Goal: Task Accomplishment & Management: Complete application form

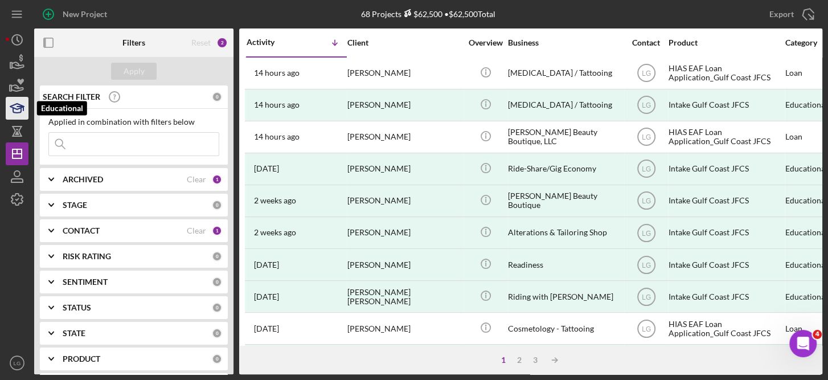
click at [20, 111] on icon "button" at bounding box center [17, 108] width 28 height 28
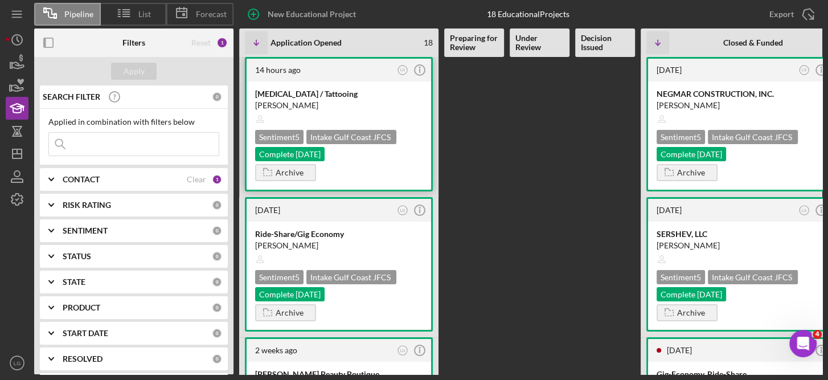
click at [345, 119] on div at bounding box center [338, 119] width 167 height 22
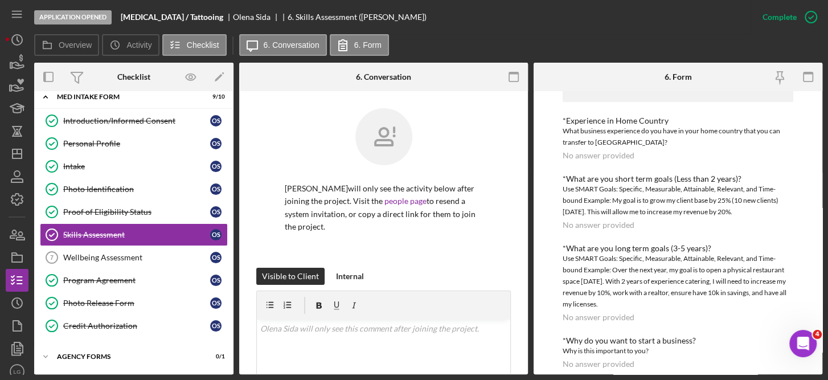
scroll to position [364, 0]
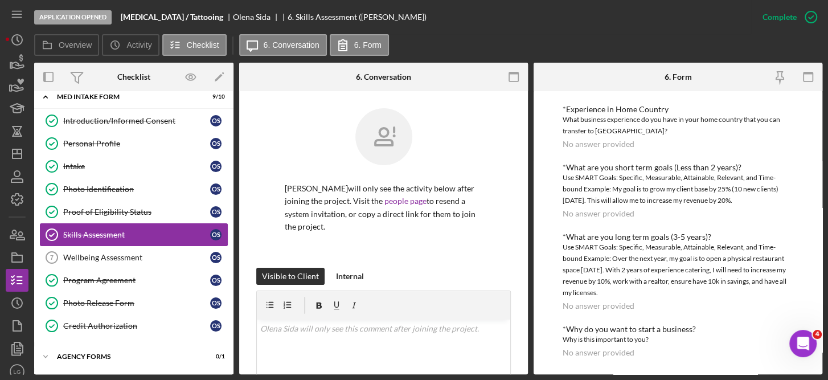
click at [131, 232] on div "Skills Assessment" at bounding box center [136, 234] width 147 height 9
click at [123, 230] on div "Skills Assessment" at bounding box center [136, 234] width 147 height 9
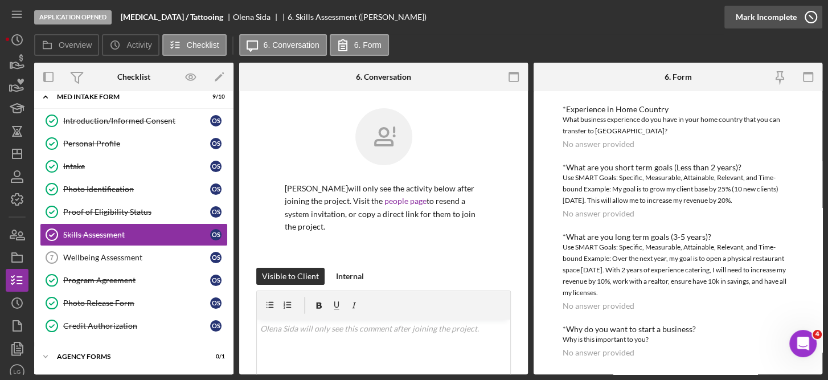
click at [812, 17] on icon "button" at bounding box center [810, 17] width 28 height 28
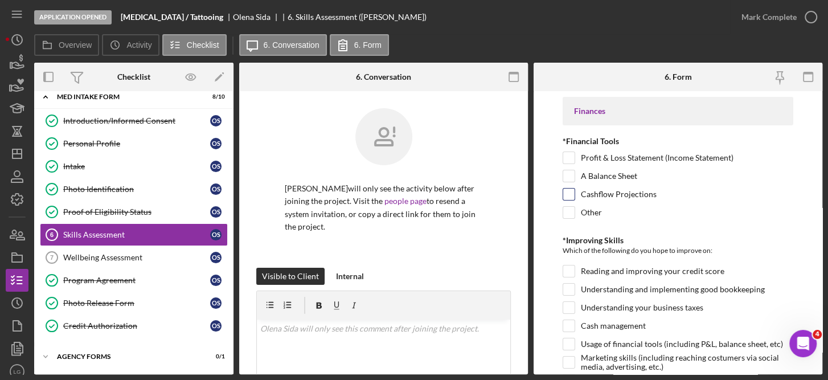
click at [571, 192] on input "Cashflow Projections" at bounding box center [568, 193] width 11 height 11
checkbox input "true"
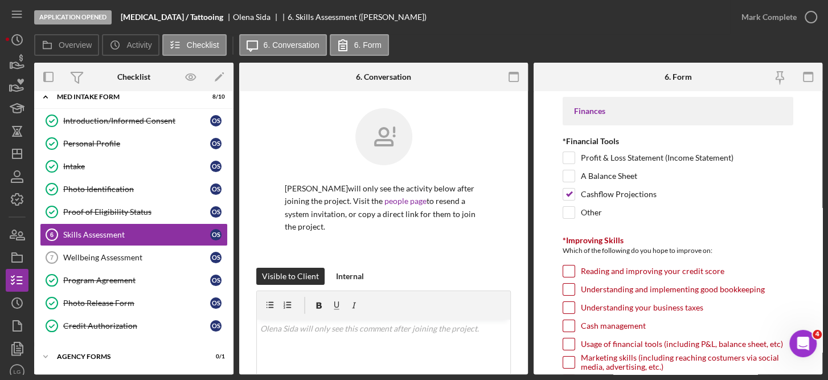
click at [570, 290] on input "Understanding and implementing good bookkeeping" at bounding box center [568, 288] width 11 height 11
checkbox input "true"
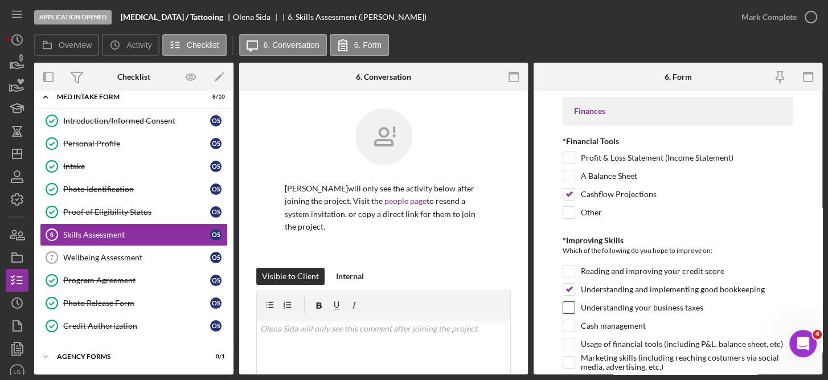
click at [571, 307] on input "Understanding your business taxes" at bounding box center [568, 307] width 11 height 11
checkbox input "true"
click at [570, 331] on div "Cash management" at bounding box center [677, 328] width 231 height 18
click at [565, 324] on input "Cash management" at bounding box center [568, 325] width 11 height 11
checkbox input "true"
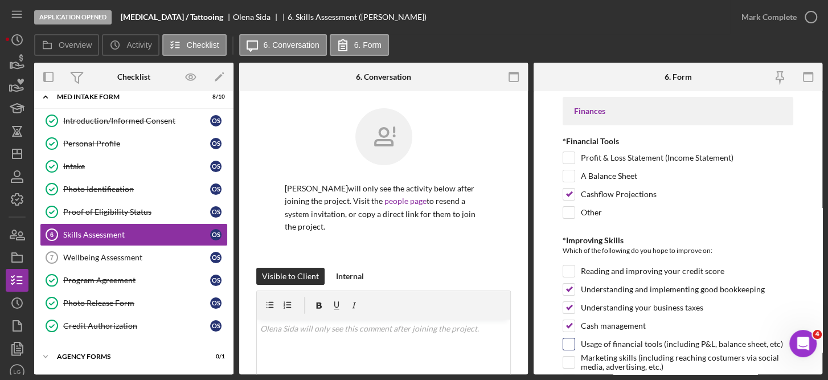
click at [571, 338] on input "Usage of financial tools (including P&L, balance sheet, etc)" at bounding box center [568, 343] width 11 height 11
checkbox input "true"
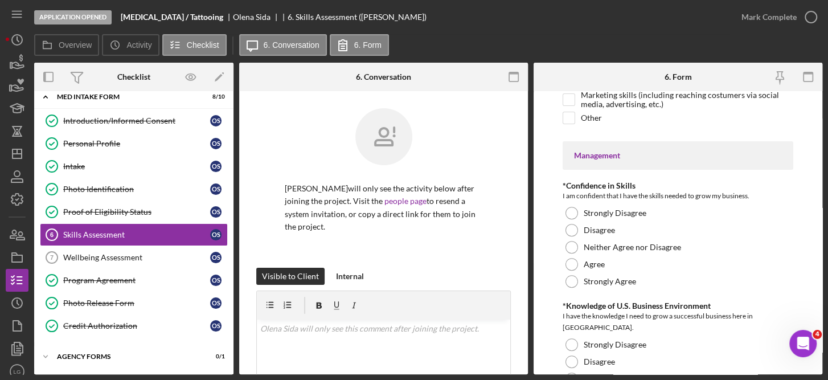
scroll to position [265, 0]
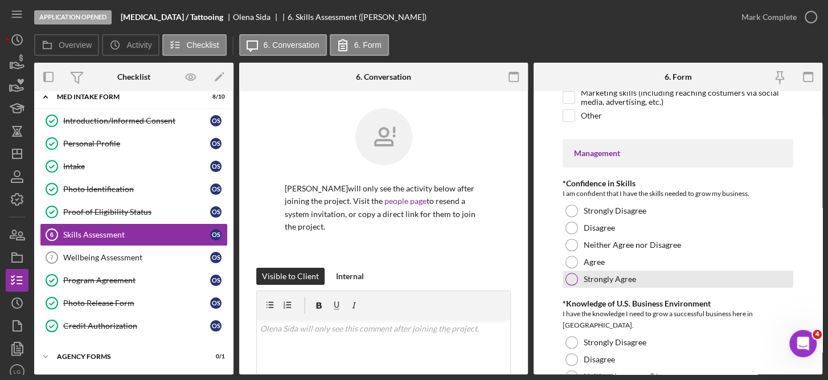
click at [603, 274] on label "Strongly Agree" at bounding box center [609, 278] width 52 height 9
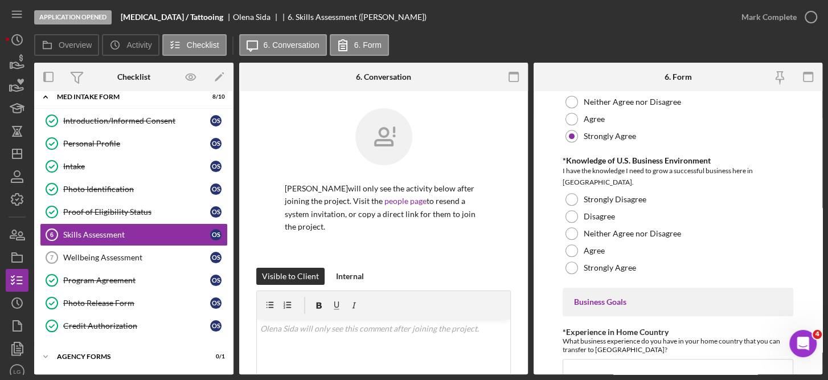
scroll to position [408, 0]
click at [630, 270] on div "Strongly Agree" at bounding box center [677, 266] width 231 height 17
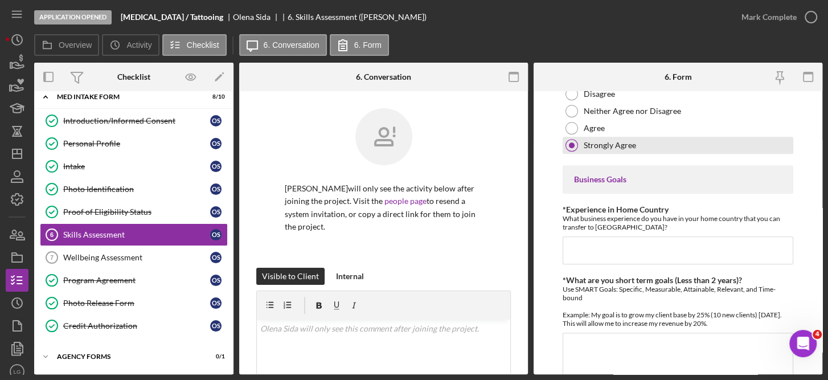
scroll to position [532, 0]
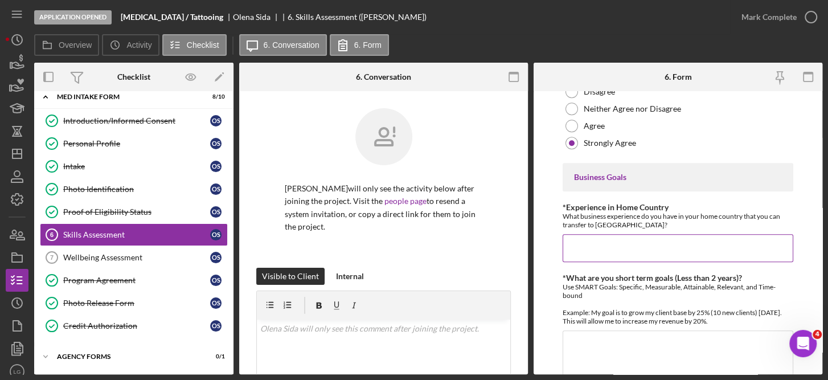
click at [571, 245] on input "*Experience in Home Country" at bounding box center [677, 247] width 231 height 27
type input "I have worked in [GEOGRAPHIC_DATA] as a [MEDICAL_DATA] Specialist for more than…"
click at [583, 338] on textarea "*What are you short term goals (Less than 2 years)?" at bounding box center [677, 357] width 231 height 55
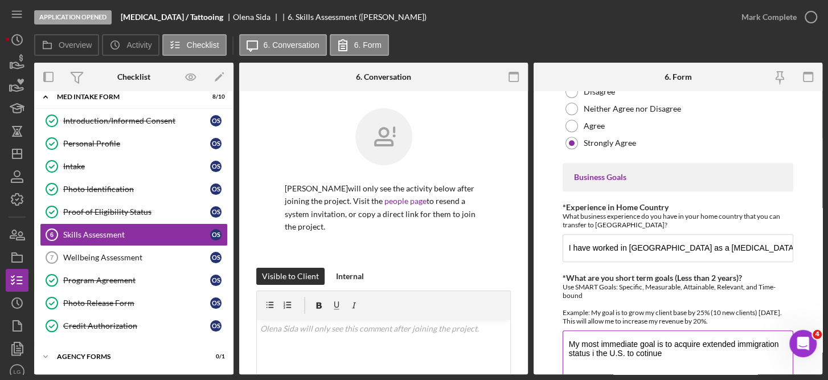
type textarea "To continue working and learning in this industry and to work with special clie…"
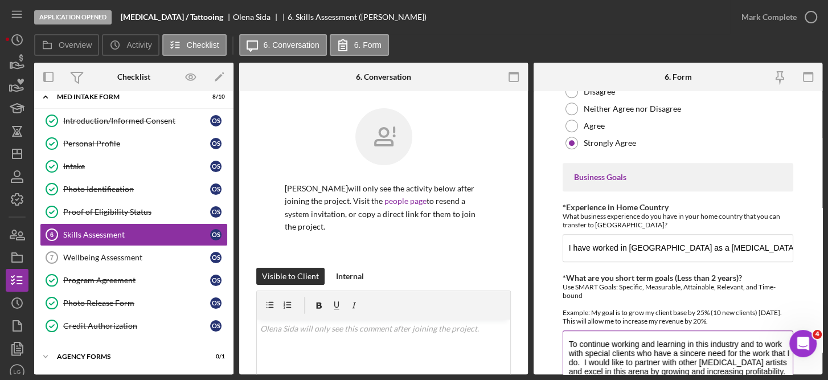
type textarea "To continue working and learning in this industry and to work with special clie…"
type input "This is my profession and livihood and has been for several years. I am skilled…"
drag, startPoint x: 814, startPoint y: 280, endPoint x: 822, endPoint y: 314, distance: 34.5
click at [822, 314] on div "Application Opened [MEDICAL_DATA] / Tattooing [PERSON_NAME] 6. Skills Assessmen…" at bounding box center [414, 190] width 828 height 380
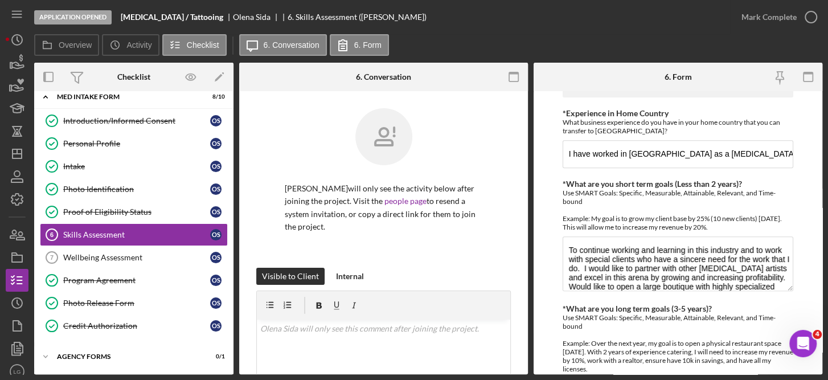
scroll to position [624, 0]
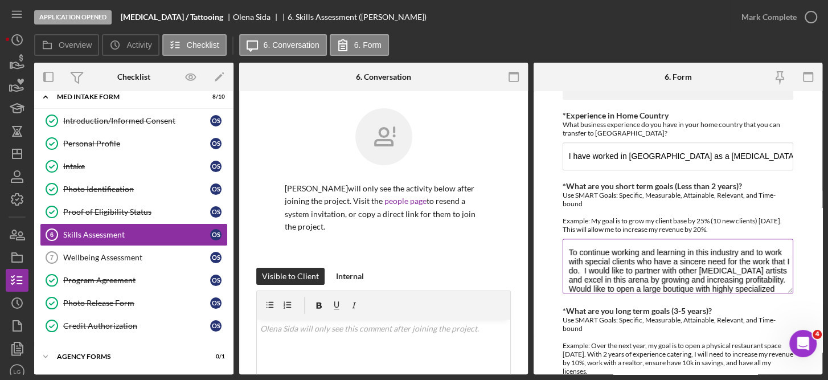
click at [668, 196] on div "Use SMART Goals: Specific, Measurable, Attainable, Relevant, and Time-bound Exa…" at bounding box center [677, 212] width 231 height 43
click at [568, 247] on textarea "To continue working and learning in this industry and to work with special clie…" at bounding box center [677, 265] width 231 height 55
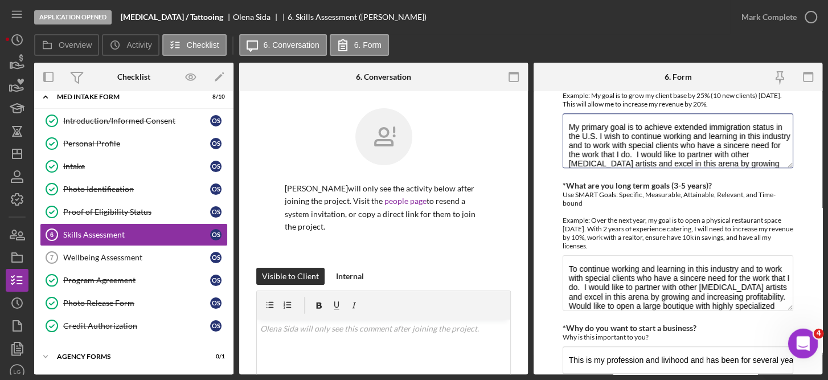
scroll to position [749, 0]
type textarea "My primary goal is to achieve extended immigration status in the U.S. I wish to…"
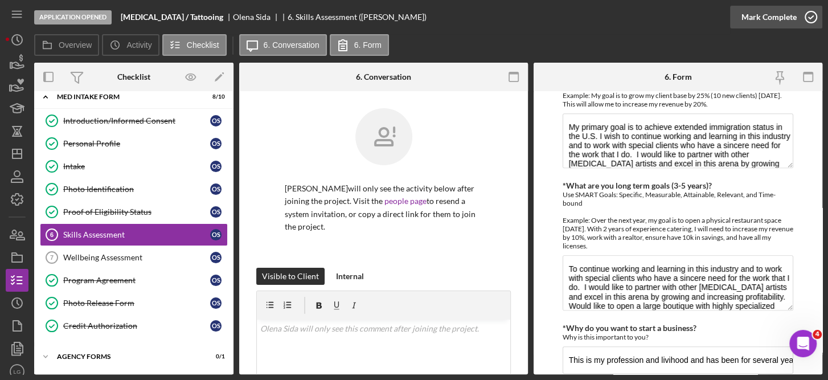
click at [808, 14] on icon "button" at bounding box center [810, 17] width 28 height 28
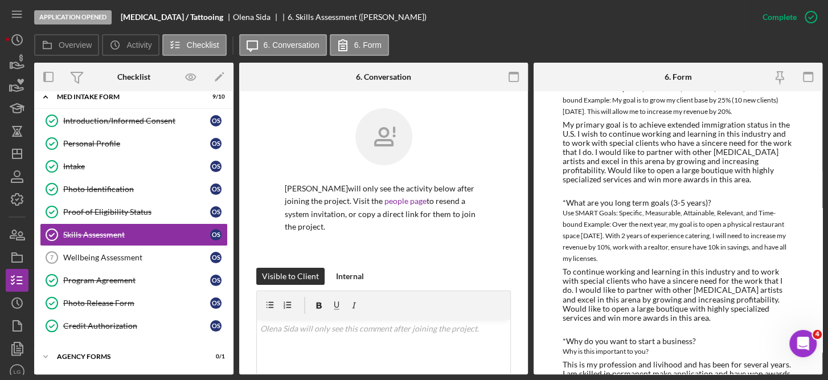
scroll to position [548, 0]
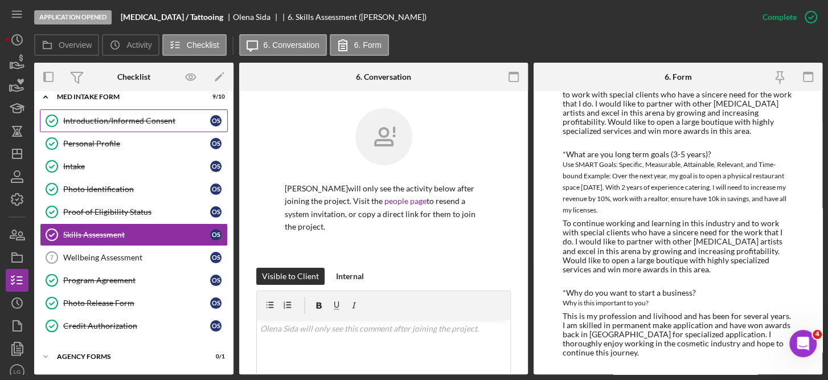
click at [124, 114] on link "Introduction/Informed Consent Introduction/Informed Consent O S" at bounding box center [134, 120] width 188 height 23
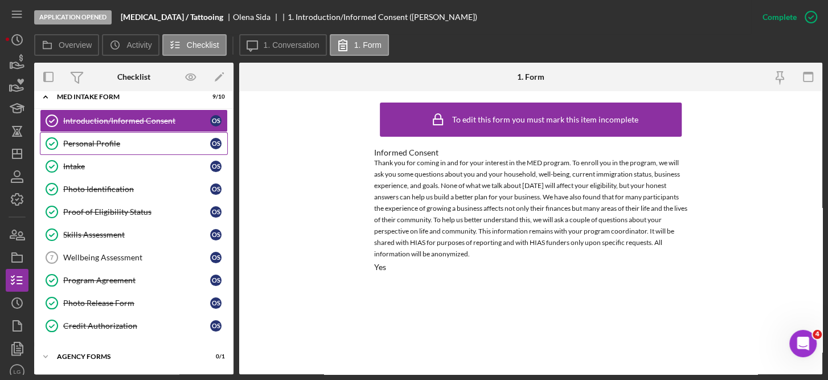
click at [90, 141] on div "Personal Profile" at bounding box center [136, 143] width 147 height 9
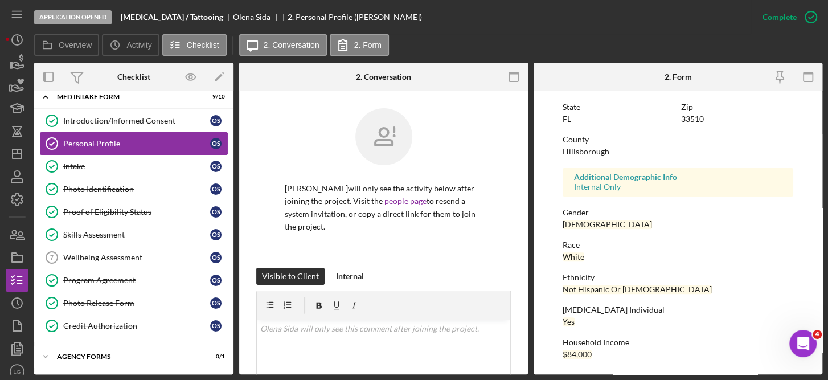
scroll to position [248, 0]
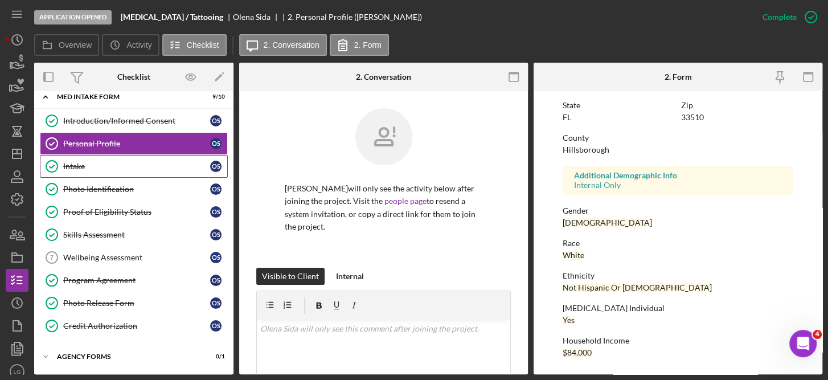
click at [73, 166] on div "Intake" at bounding box center [136, 166] width 147 height 9
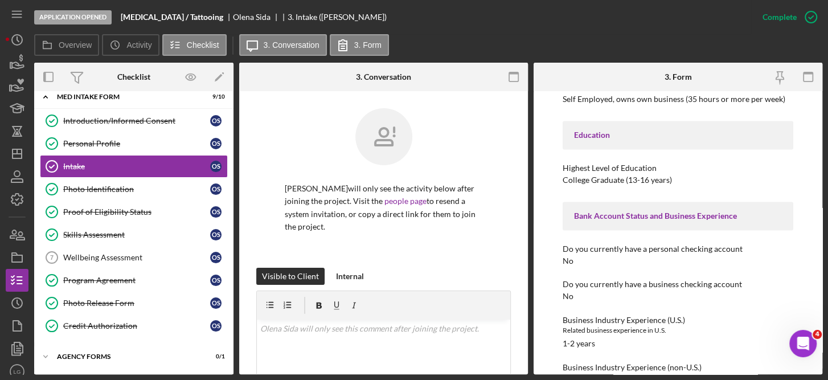
scroll to position [1195, 0]
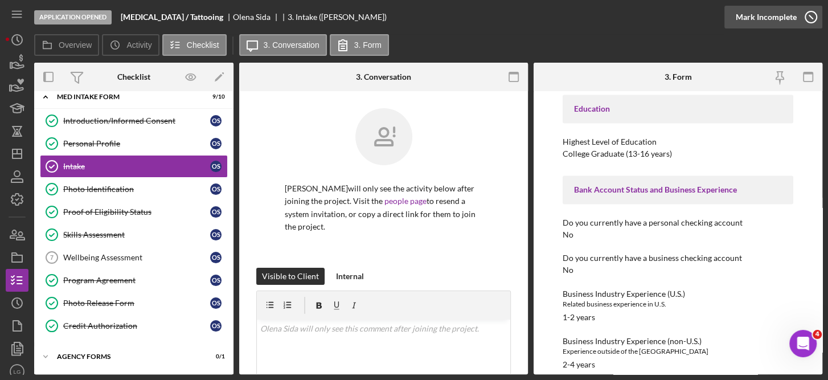
click at [808, 14] on icon "button" at bounding box center [810, 17] width 28 height 28
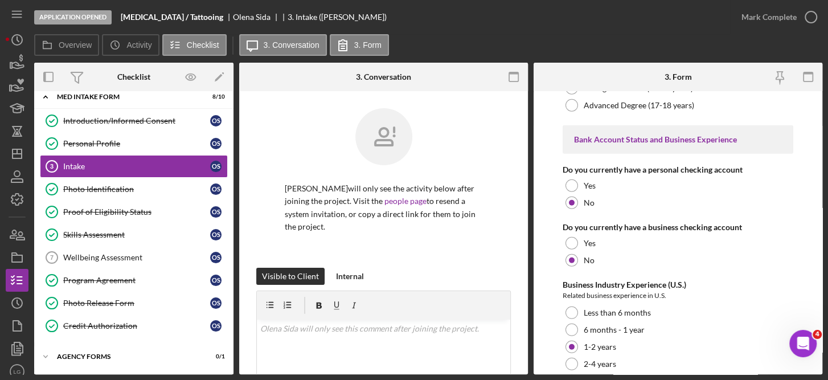
scroll to position [2140, 0]
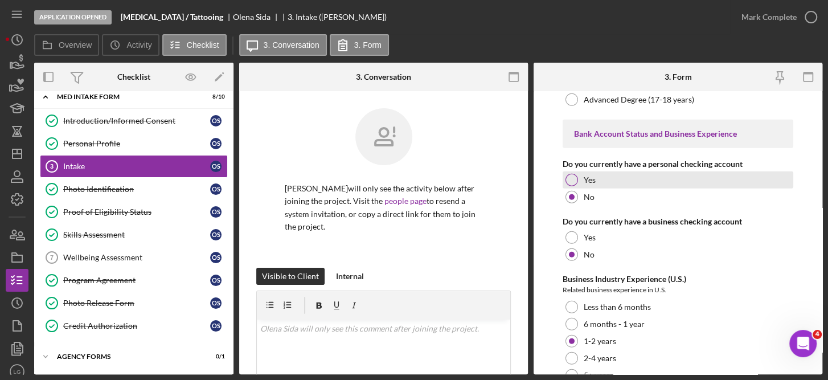
click at [584, 175] on label "Yes" at bounding box center [589, 179] width 12 height 9
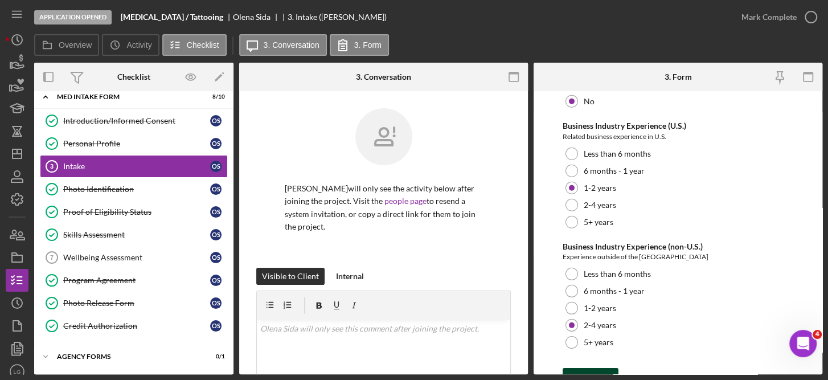
click at [598, 368] on div "Save" at bounding box center [599, 379] width 16 height 23
click at [816, 14] on icon "button" at bounding box center [810, 17] width 28 height 28
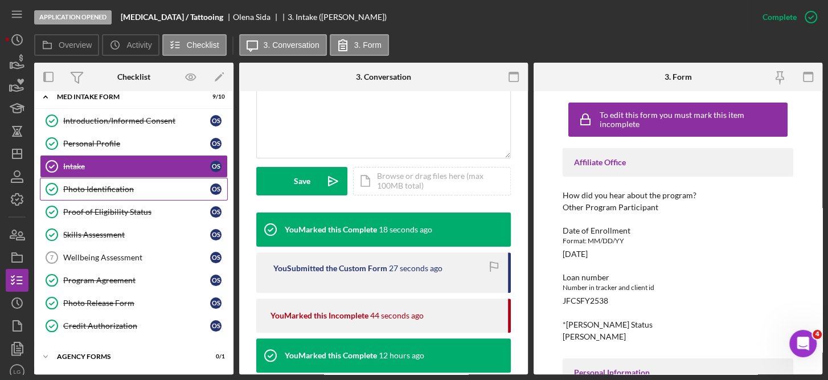
scroll to position [260, 0]
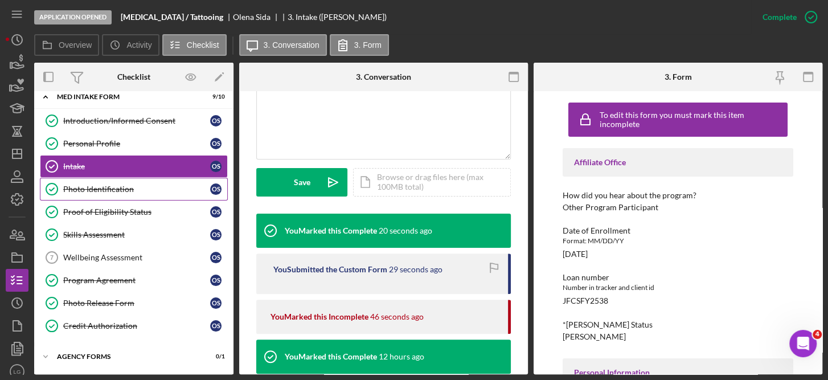
click at [117, 179] on link "Photo Identification Photo Identification O S" at bounding box center [134, 189] width 188 height 23
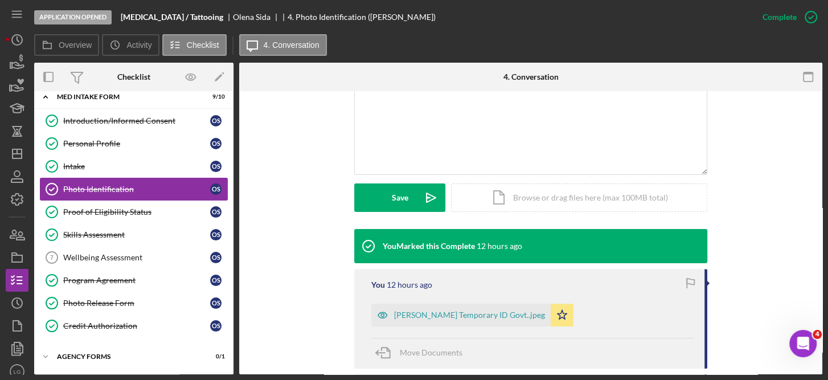
scroll to position [232, 0]
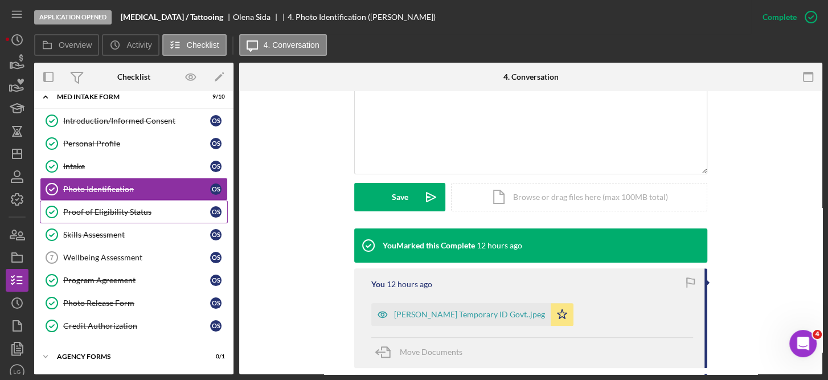
click at [109, 208] on div "Proof of Eligibility Status" at bounding box center [136, 211] width 147 height 9
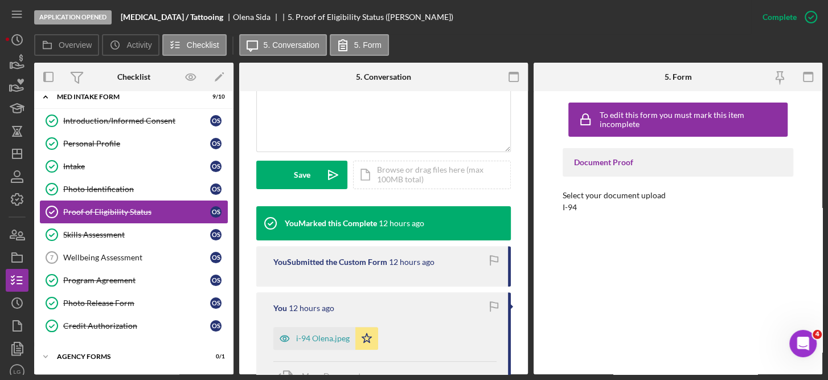
scroll to position [268, 0]
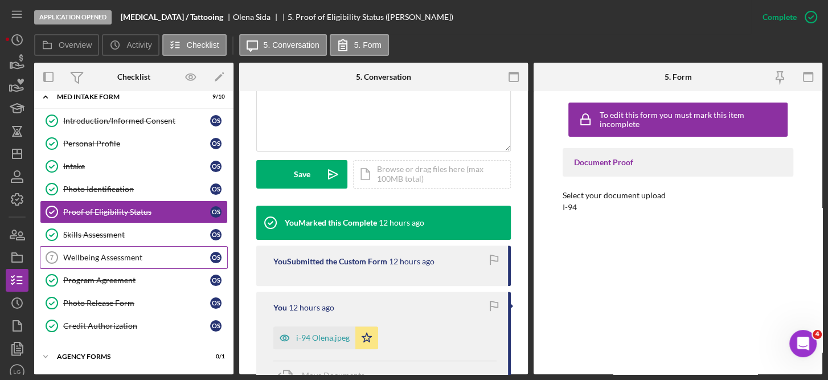
click at [100, 249] on link "Wellbeing Assessment 7 Wellbeing Assessment O S" at bounding box center [134, 257] width 188 height 23
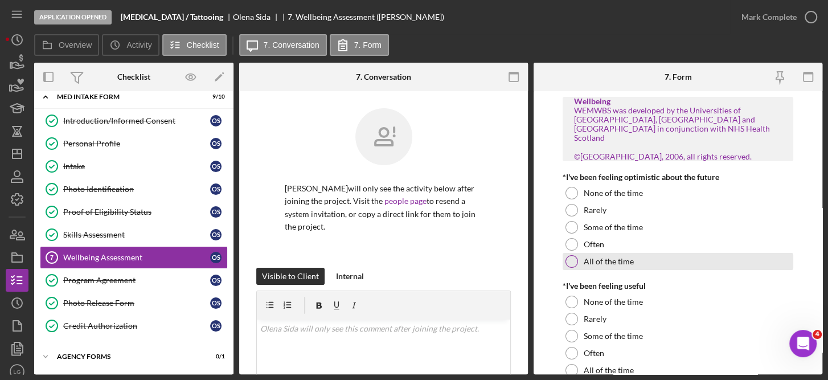
click at [600, 262] on label "All of the time" at bounding box center [608, 261] width 50 height 9
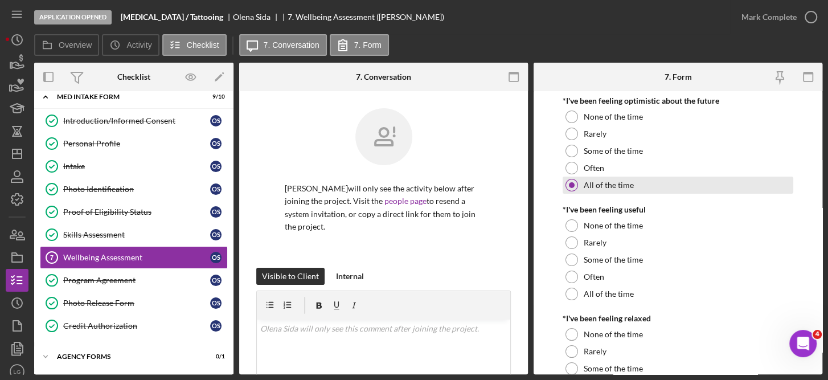
scroll to position [126, 0]
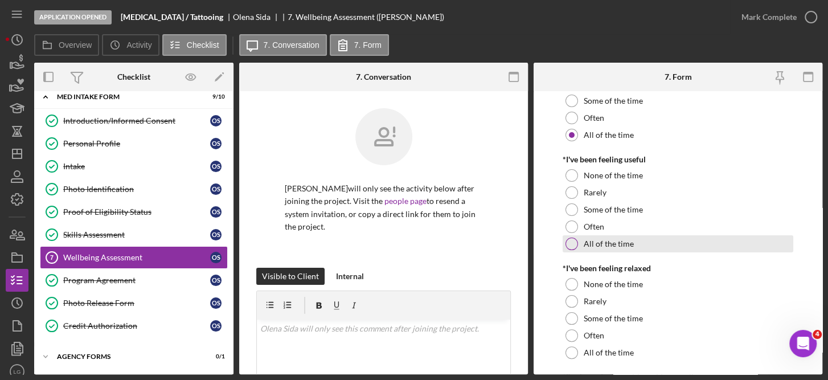
click at [621, 244] on label "All of the time" at bounding box center [608, 243] width 50 height 9
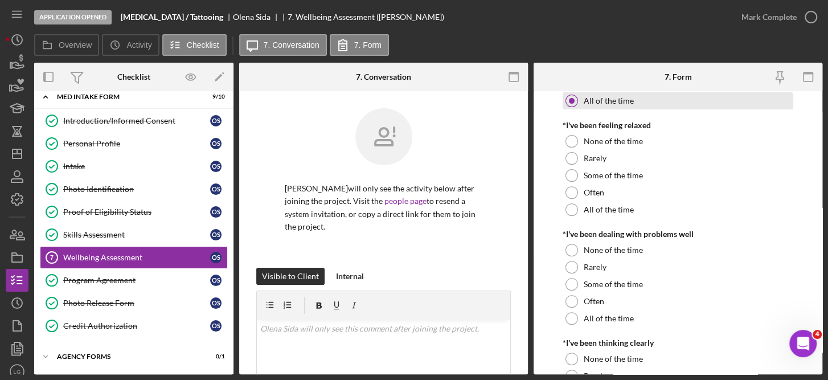
scroll to position [270, 0]
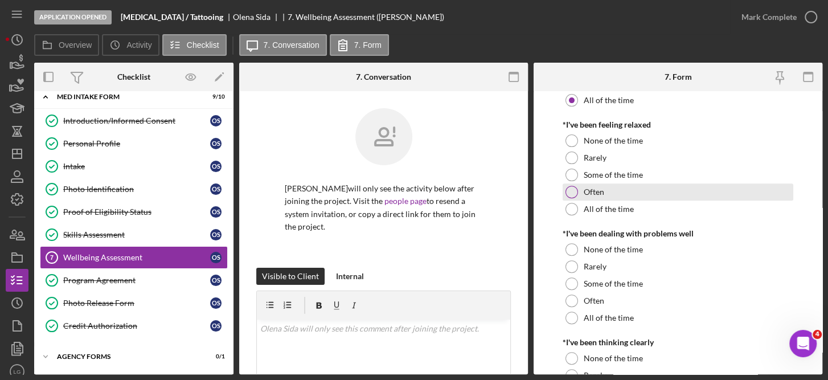
click at [608, 190] on div "Often" at bounding box center [677, 191] width 231 height 17
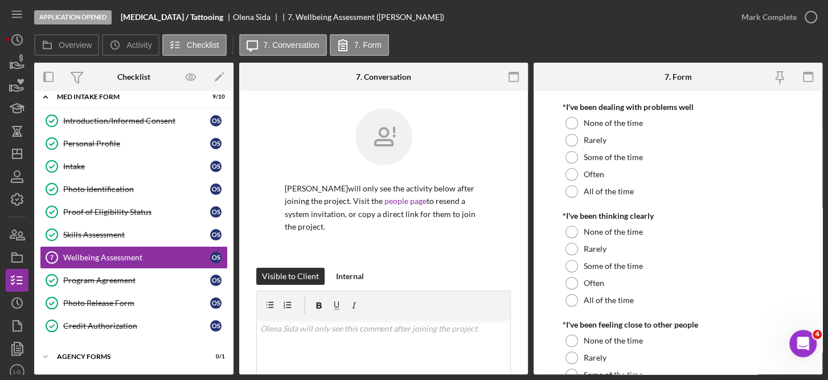
scroll to position [400, 0]
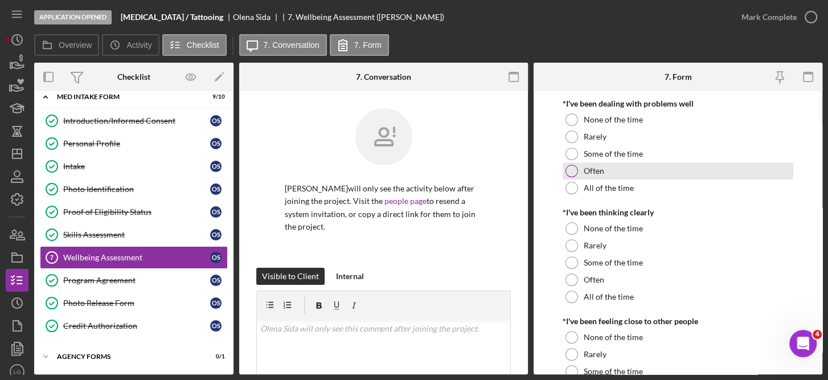
click at [604, 171] on div "Often" at bounding box center [677, 170] width 231 height 17
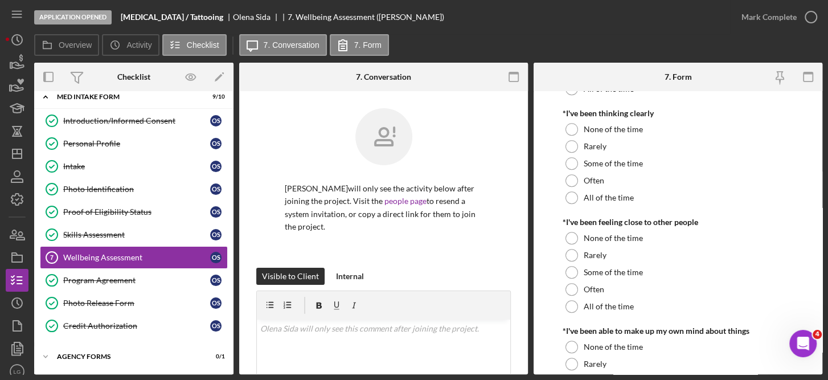
scroll to position [502, 0]
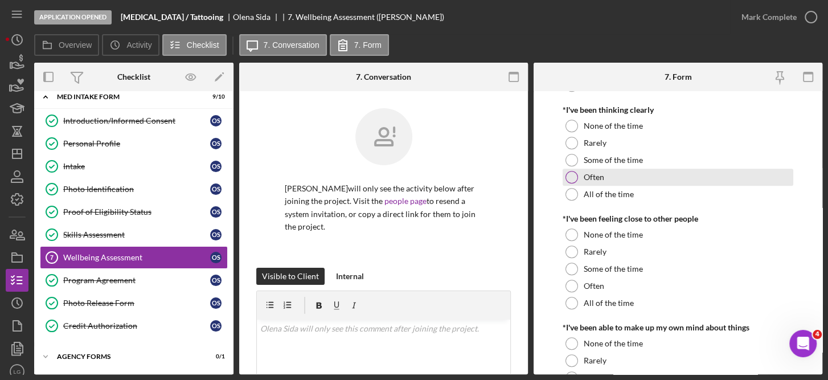
click at [604, 180] on div "Often" at bounding box center [677, 176] width 231 height 17
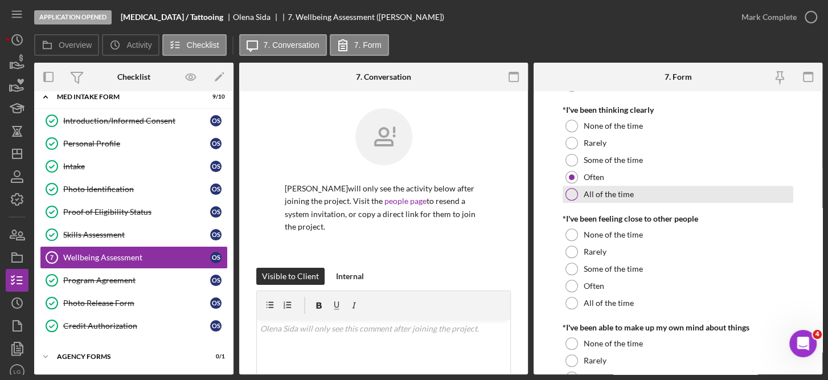
click at [615, 196] on label "All of the time" at bounding box center [608, 194] width 50 height 9
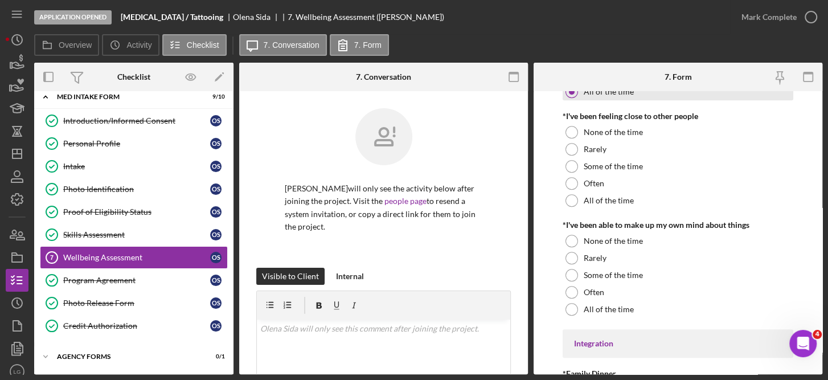
scroll to position [606, 0]
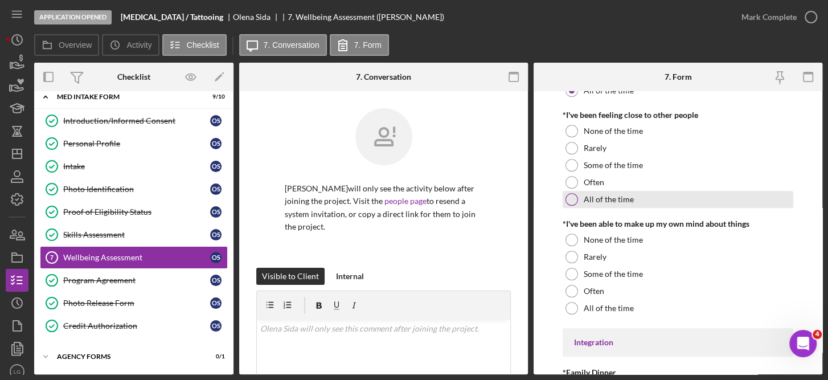
click at [625, 204] on div "All of the time" at bounding box center [677, 199] width 231 height 17
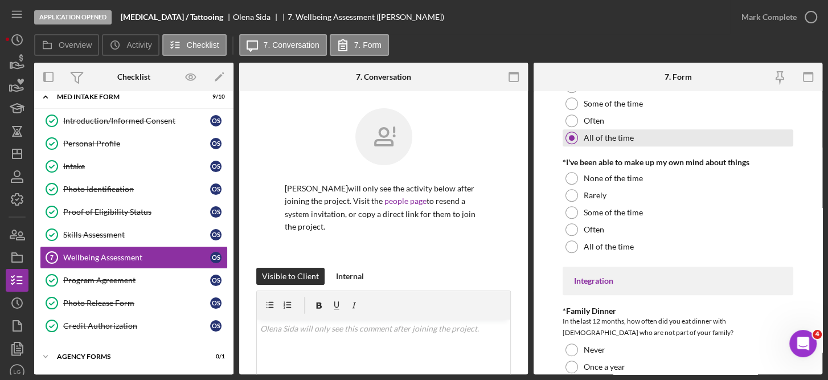
scroll to position [670, 0]
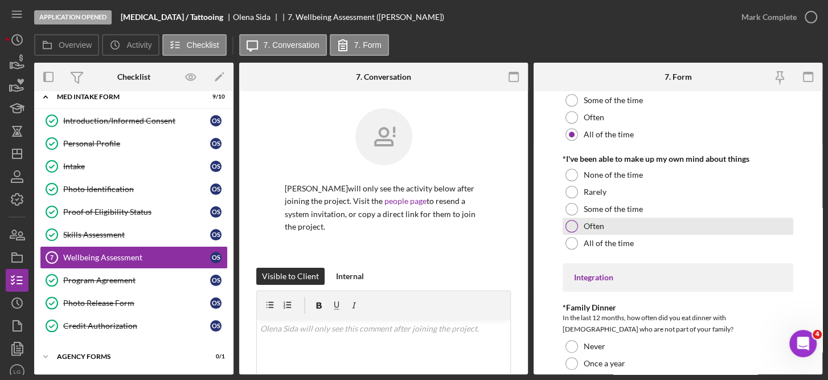
click at [600, 230] on label "Often" at bounding box center [593, 225] width 20 height 9
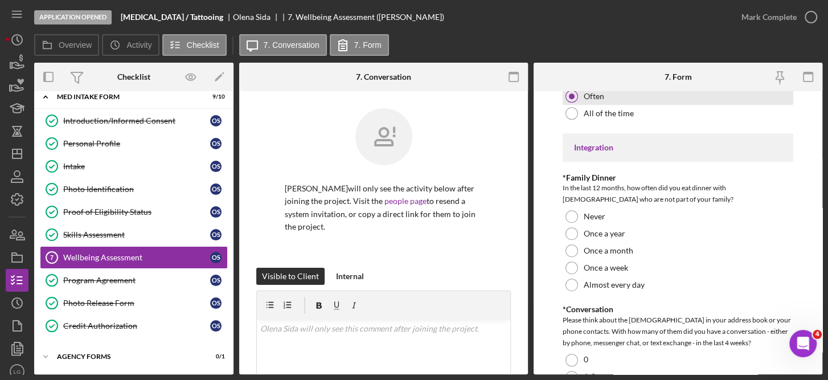
scroll to position [807, 0]
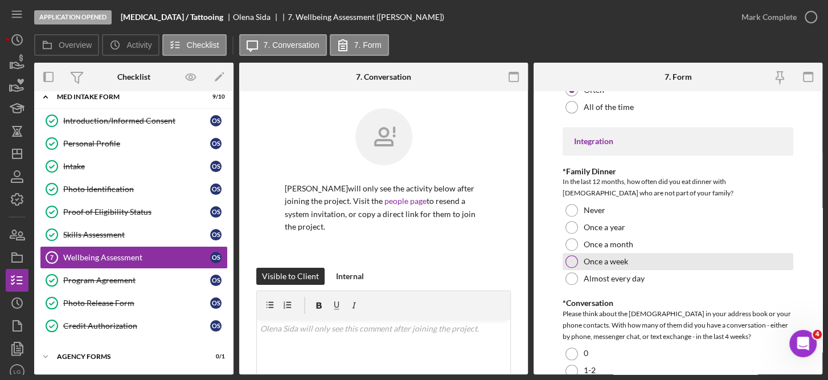
click at [621, 266] on div "Once a week" at bounding box center [677, 261] width 231 height 17
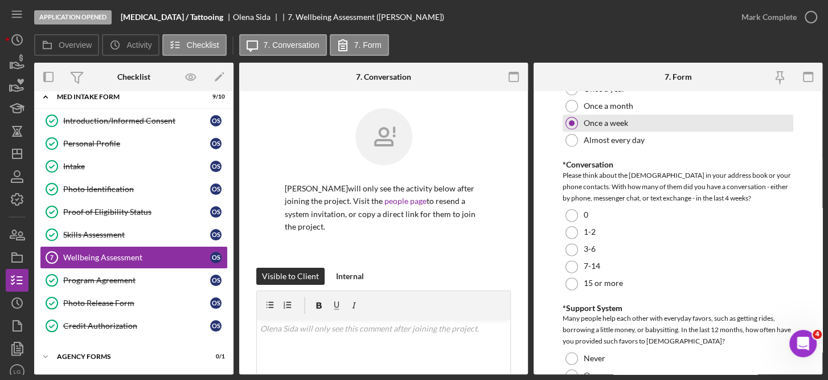
scroll to position [947, 0]
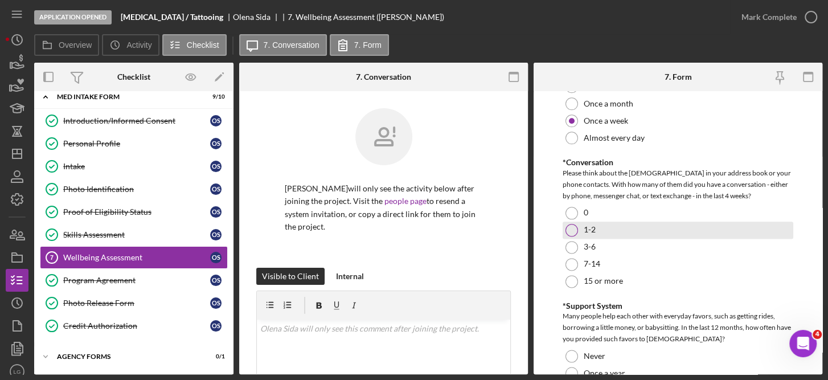
click at [591, 235] on div "1-2" at bounding box center [677, 229] width 231 height 17
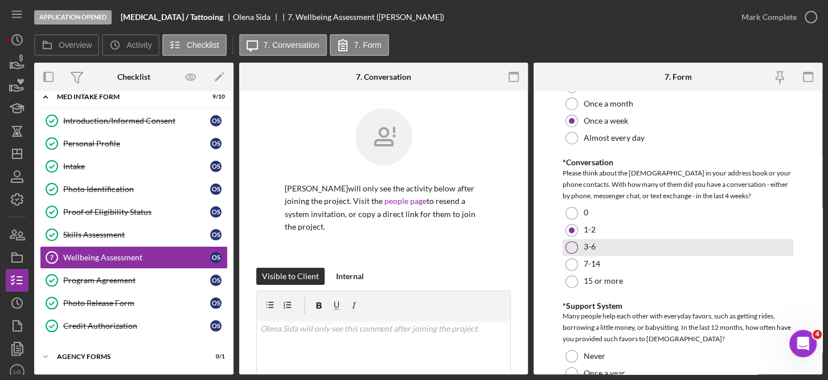
click at [582, 249] on div "3-6" at bounding box center [677, 246] width 231 height 17
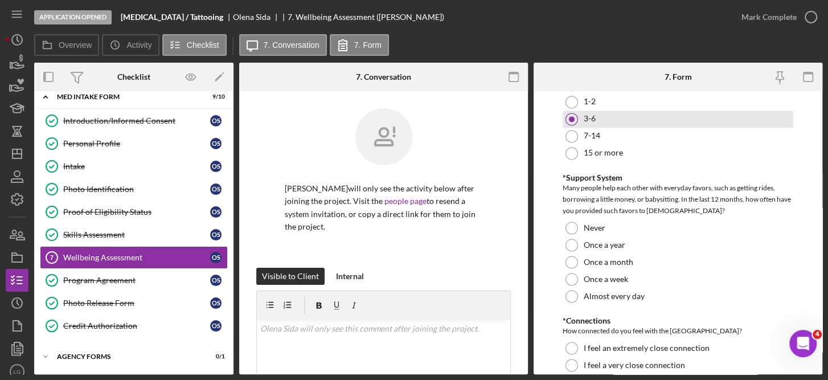
scroll to position [1080, 0]
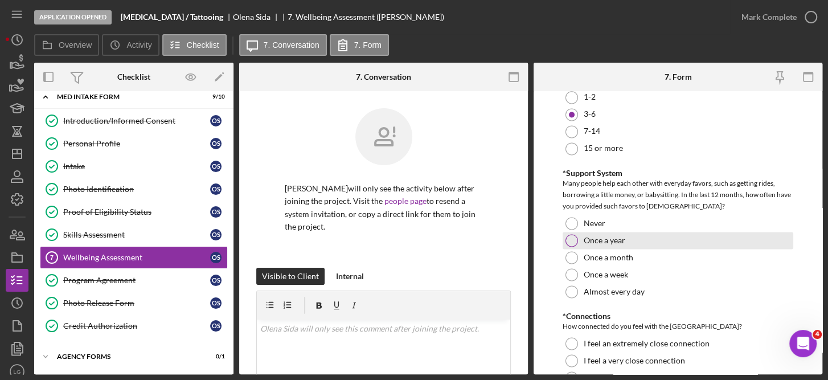
click at [619, 244] on label "Once a year" at bounding box center [604, 240] width 42 height 9
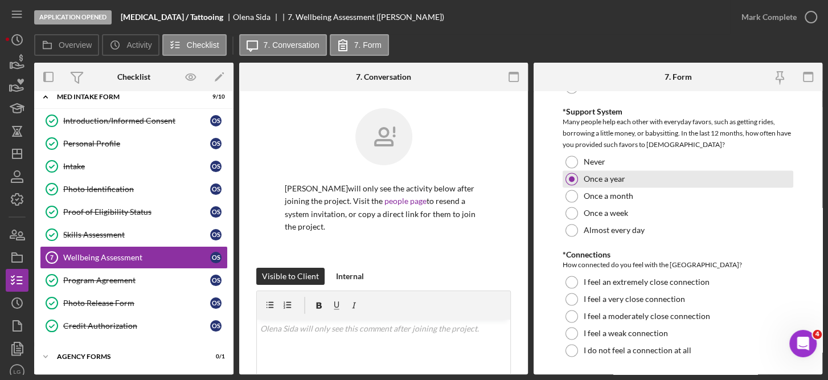
scroll to position [1167, 0]
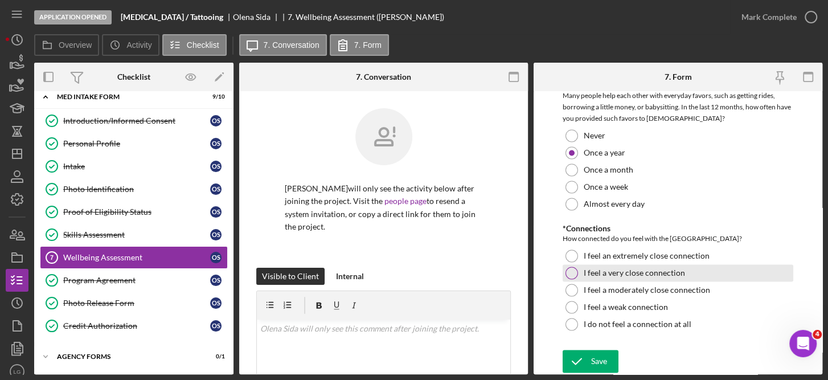
click at [670, 275] on label "I feel a very close connection" at bounding box center [633, 272] width 101 height 9
click at [597, 364] on div "Save" at bounding box center [599, 360] width 16 height 23
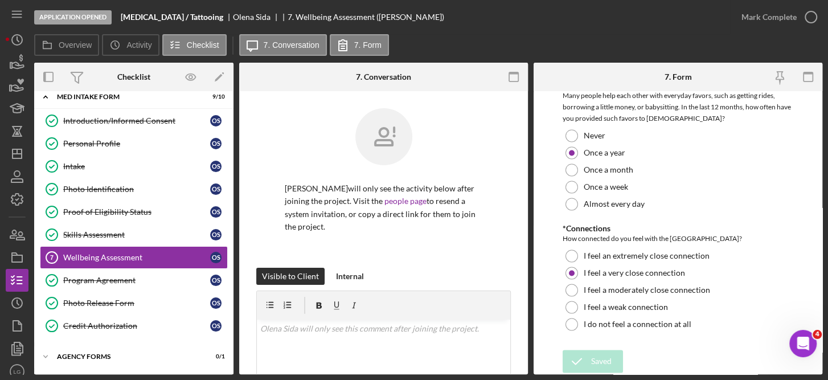
click at [0, 0] on icon "button" at bounding box center [0, 0] width 0 height 0
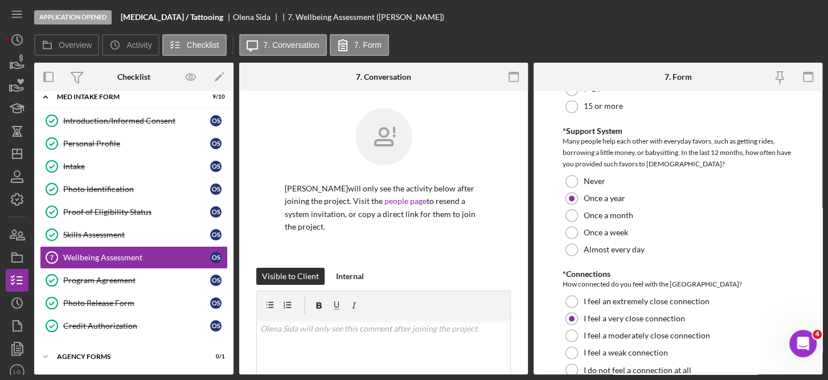
scroll to position [1213, 0]
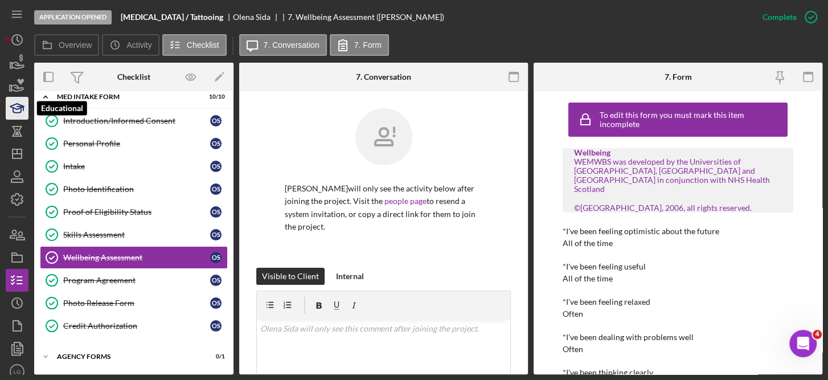
click at [19, 101] on icon "button" at bounding box center [17, 108] width 28 height 28
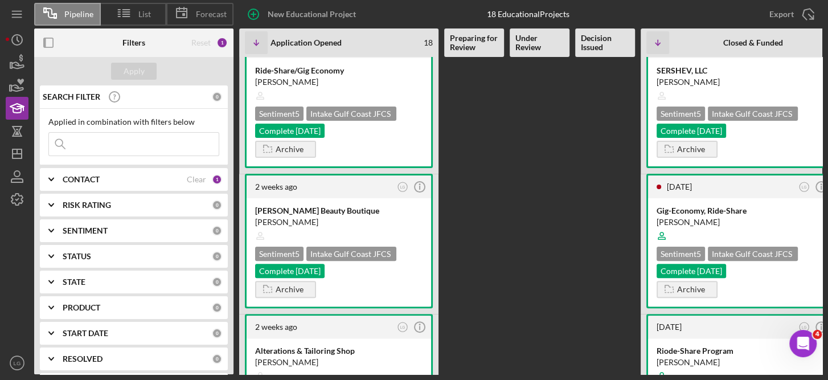
scroll to position [171, 0]
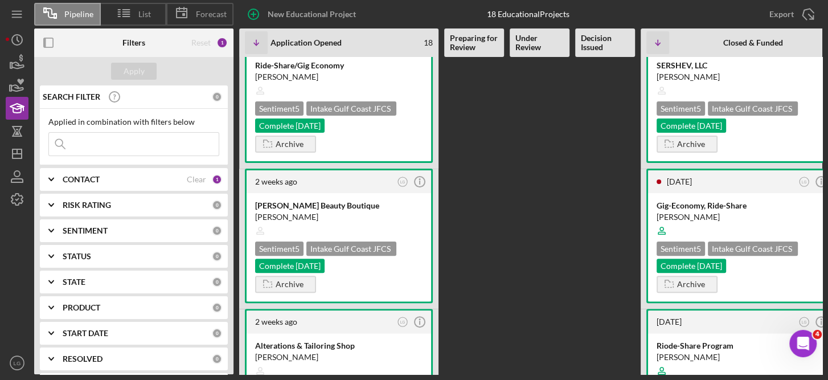
click at [520, 257] on div "14 hours ago LG Icon/Info [MEDICAL_DATA] / Tattooing [PERSON_NAME] Sentiment 5 …" at bounding box center [542, 215] width 606 height 317
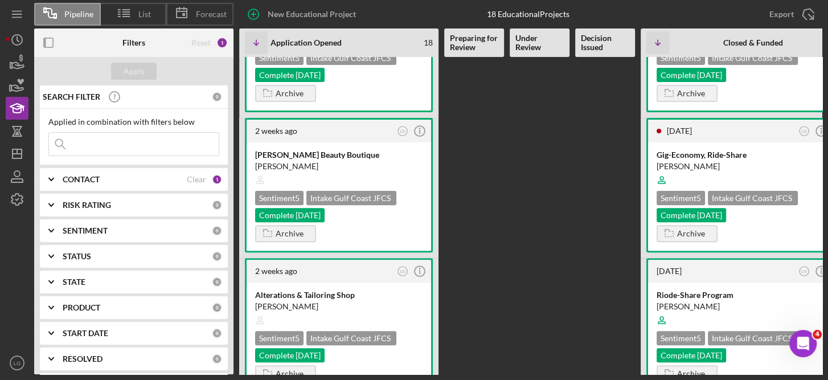
scroll to position [229, 0]
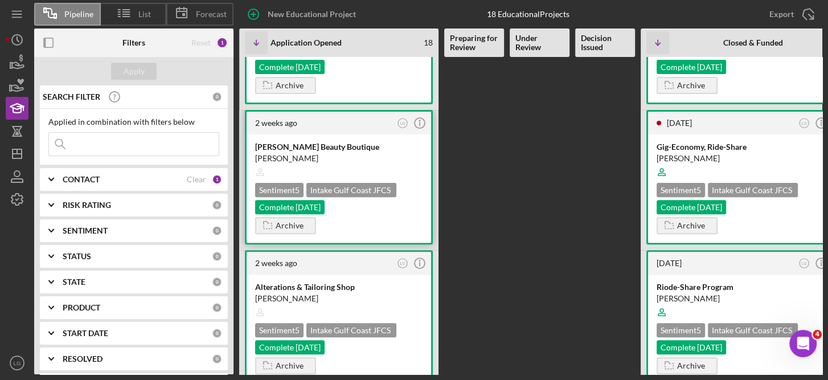
click at [381, 161] on div at bounding box center [338, 172] width 167 height 22
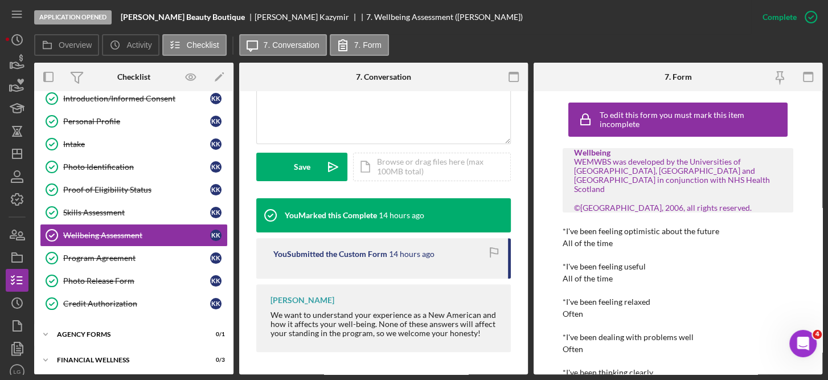
scroll to position [272, 0]
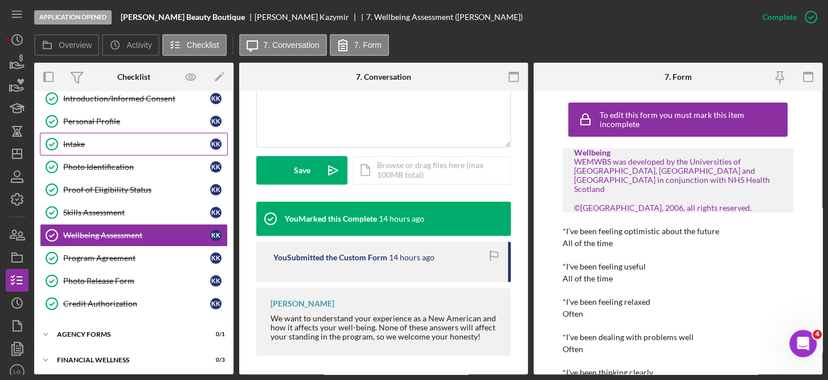
click at [89, 153] on link "Intake Intake K K" at bounding box center [134, 144] width 188 height 23
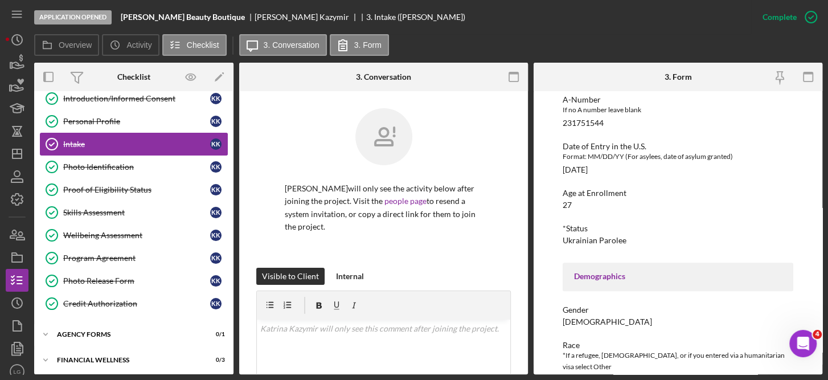
scroll to position [306, 0]
click at [160, 174] on link "Photo Identification Photo Identification K K" at bounding box center [134, 166] width 188 height 23
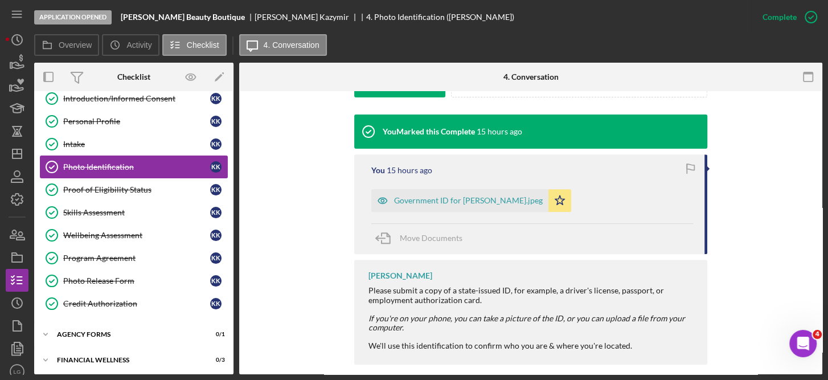
scroll to position [346, 0]
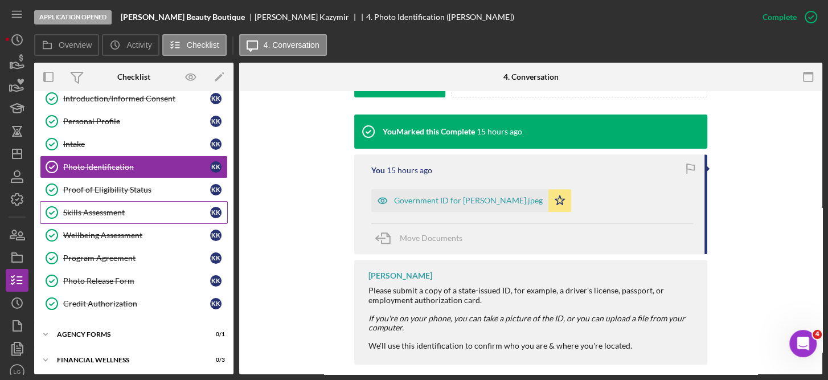
click at [162, 201] on link "Skills Assessment Skills Assessment K K" at bounding box center [134, 212] width 188 height 23
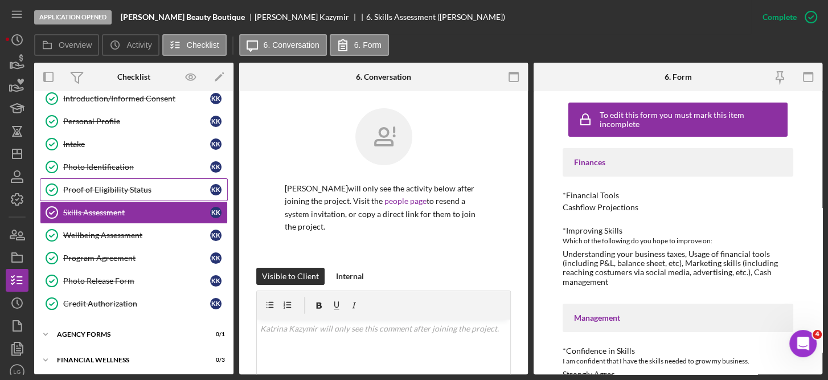
click at [151, 198] on link "Proof of Eligibility Status Proof of Eligibility Status K K" at bounding box center [134, 189] width 188 height 23
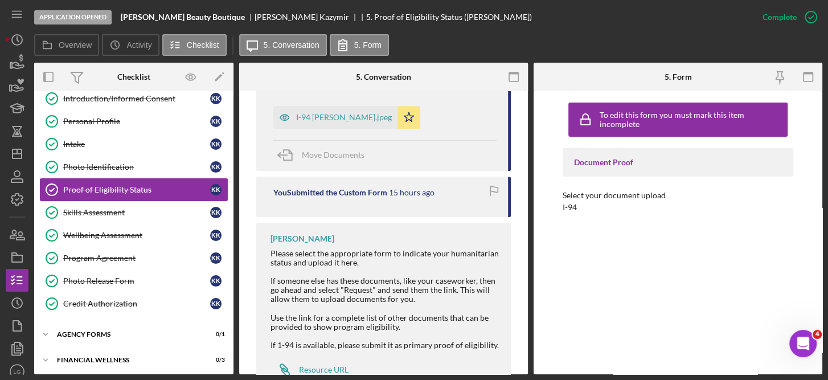
scroll to position [444, 0]
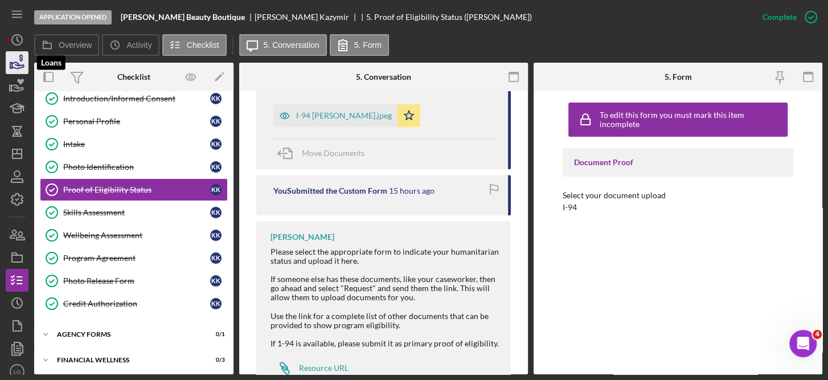
click at [16, 57] on icon "button" at bounding box center [17, 62] width 28 height 28
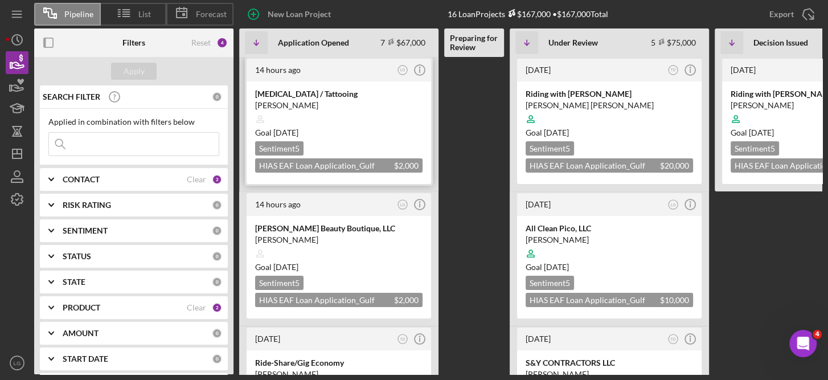
click at [346, 143] on div "Sentiment 5 HIAS EAF Loan Application_Gulf Coast JFCS $2,000 $2,000" at bounding box center [338, 156] width 167 height 31
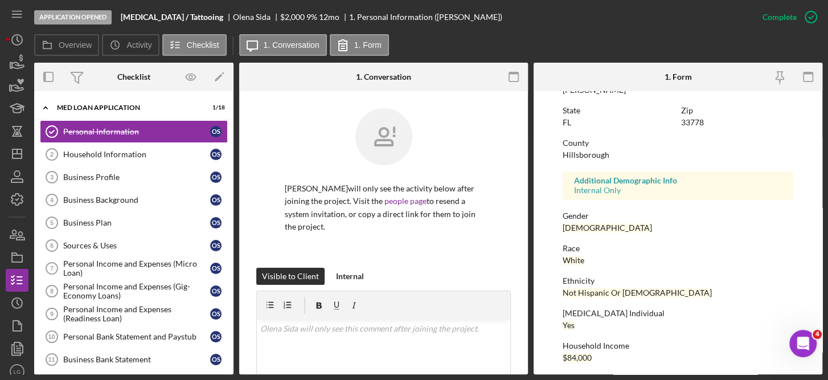
scroll to position [248, 0]
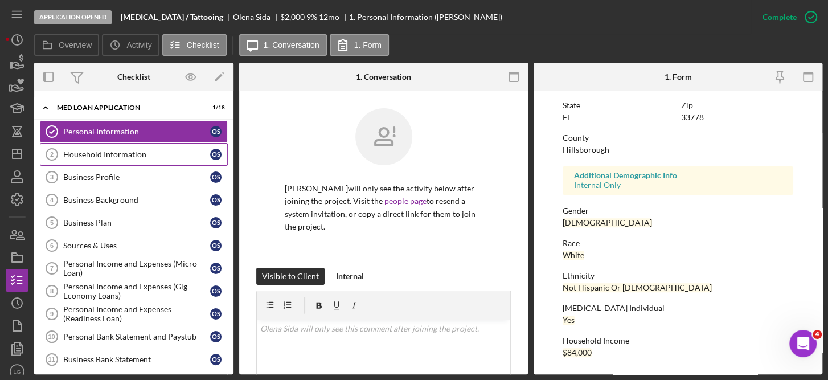
click at [128, 154] on div "Household Information" at bounding box center [136, 154] width 147 height 9
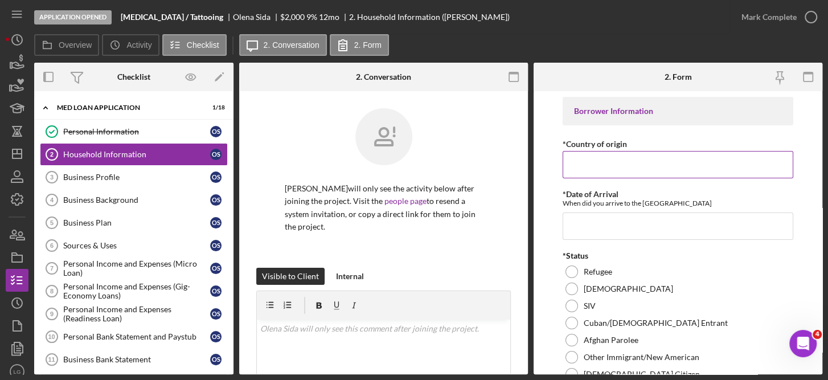
click at [593, 168] on input "*Country of origin" at bounding box center [677, 164] width 231 height 27
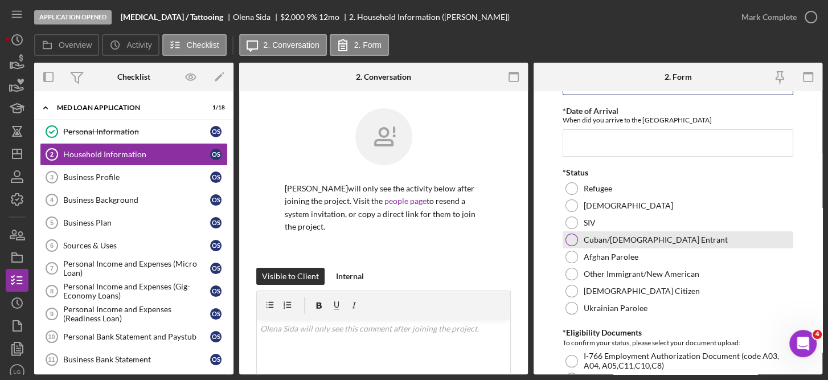
scroll to position [137, 0]
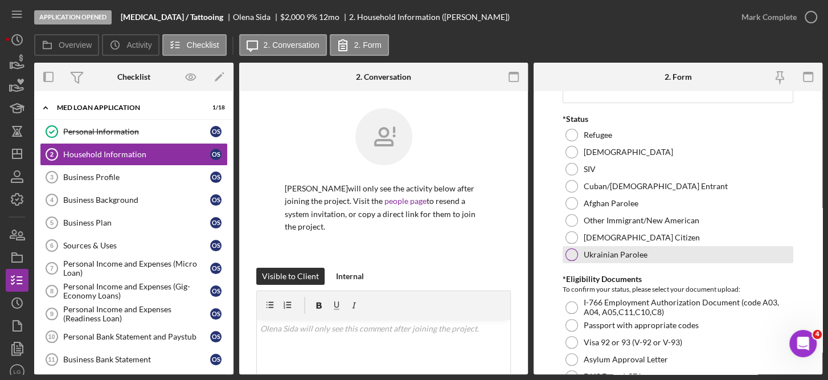
type input "[GEOGRAPHIC_DATA]"
click at [625, 258] on div "Ukrainian Parolee" at bounding box center [677, 254] width 231 height 17
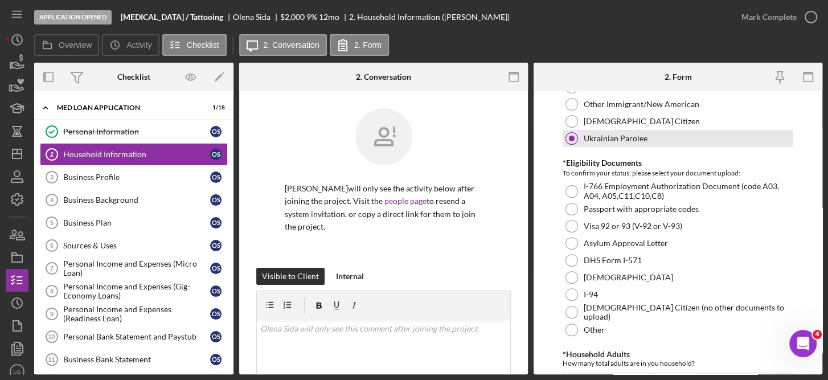
scroll to position [254, 0]
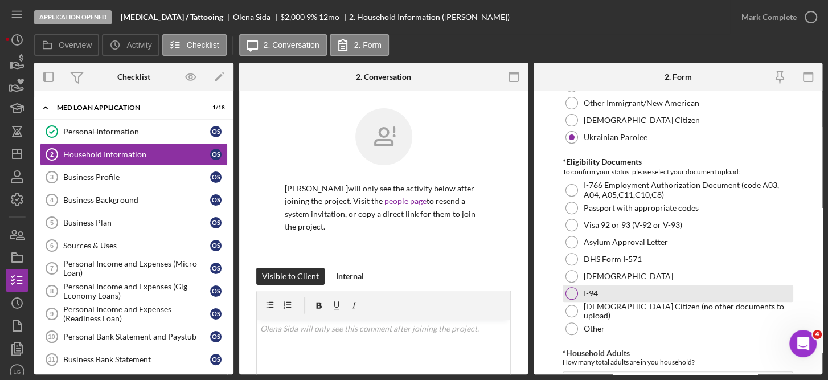
click at [594, 297] on div "I-94" at bounding box center [677, 293] width 231 height 17
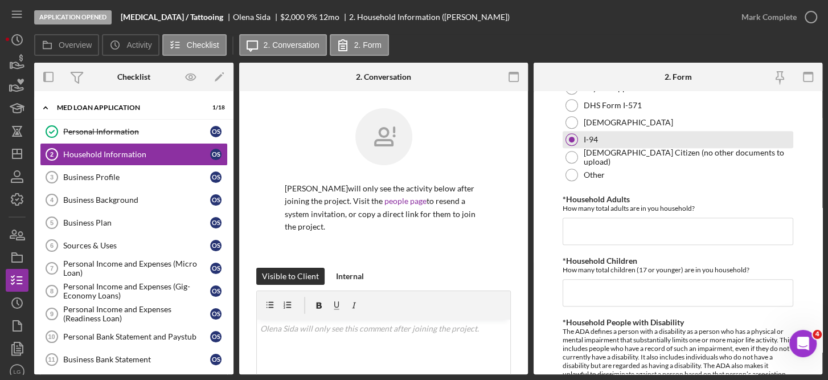
scroll to position [416, 0]
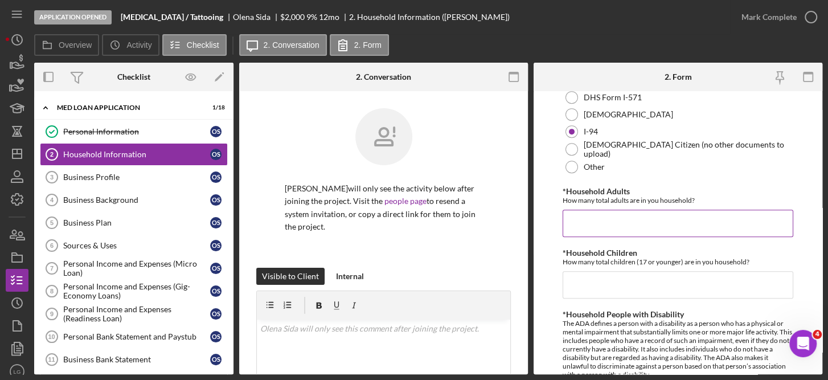
click at [614, 225] on input "*Household Adults" at bounding box center [677, 222] width 231 height 27
type input "2"
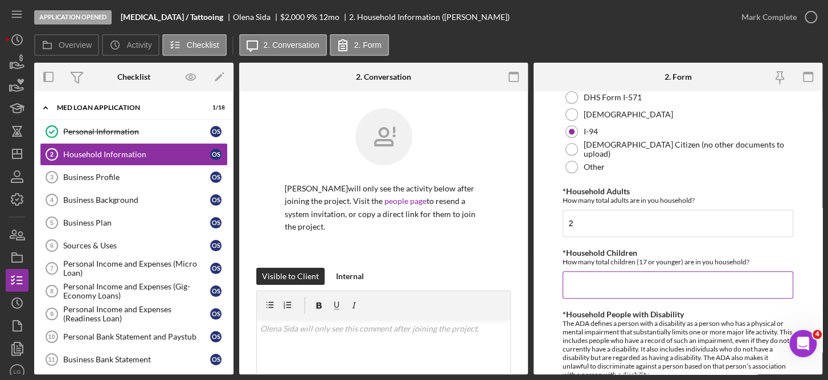
click at [579, 281] on input "*Household Children" at bounding box center [677, 284] width 231 height 27
click at [643, 285] on input "*Household Children" at bounding box center [677, 284] width 231 height 27
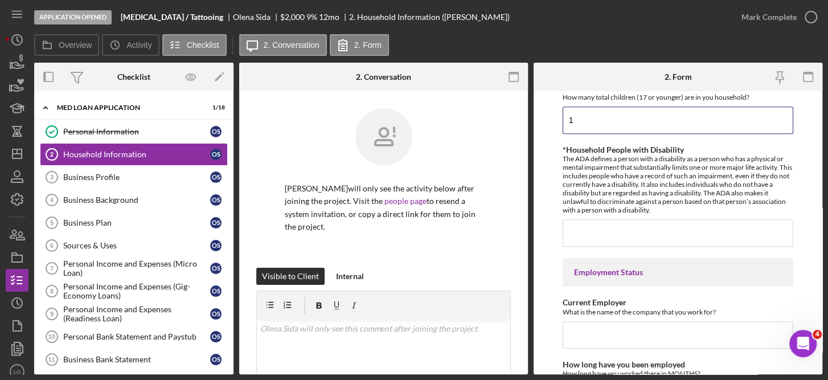
scroll to position [581, 0]
type input "1"
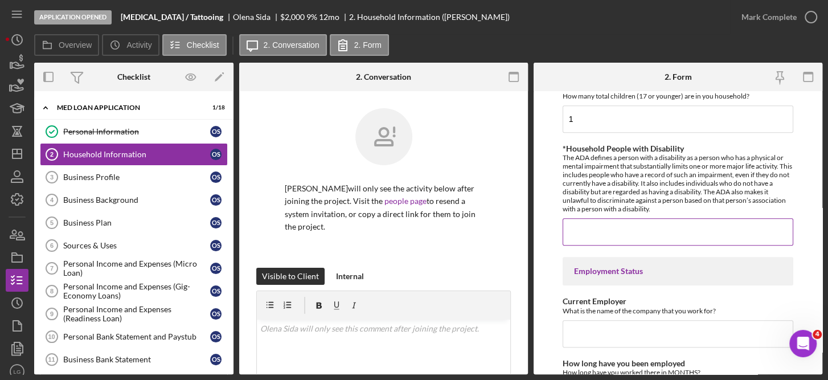
click at [607, 230] on input "*Household People with Disability" at bounding box center [677, 231] width 231 height 27
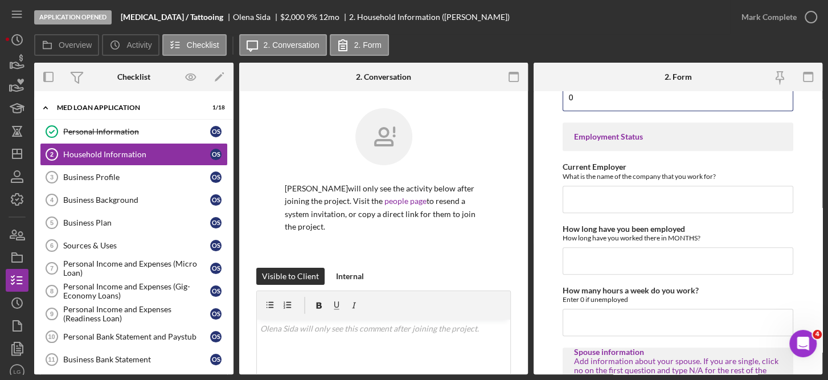
scroll to position [723, 0]
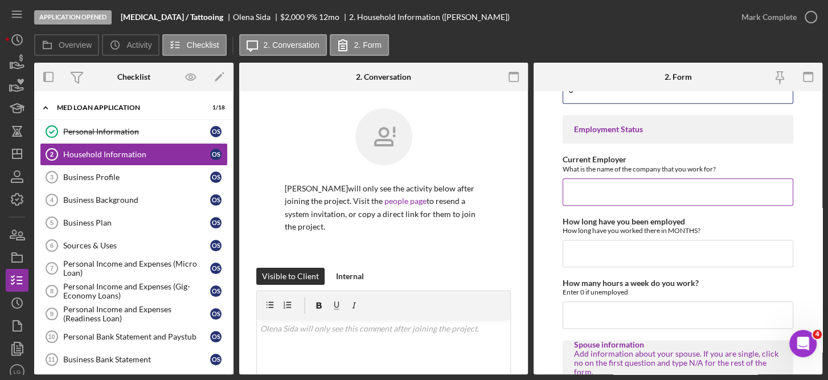
type input "0"
click at [599, 191] on input "Current Employer" at bounding box center [677, 191] width 231 height 27
click at [590, 314] on input "How many hours a week do you work?" at bounding box center [677, 314] width 231 height 27
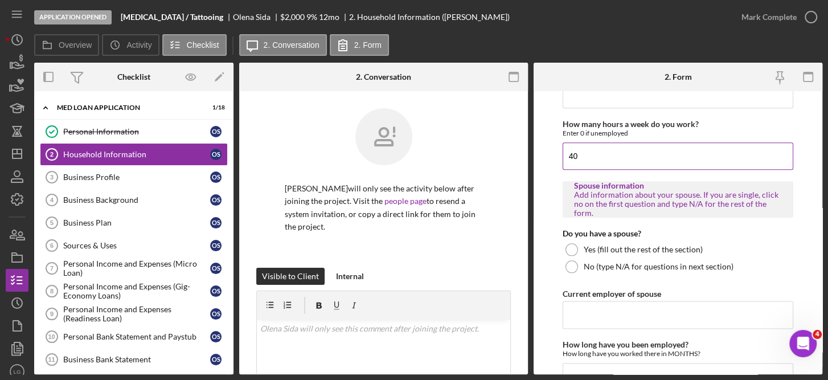
scroll to position [886, 0]
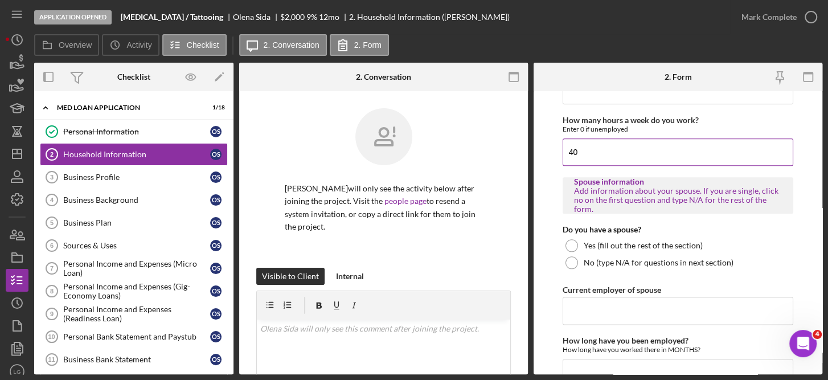
type input "40"
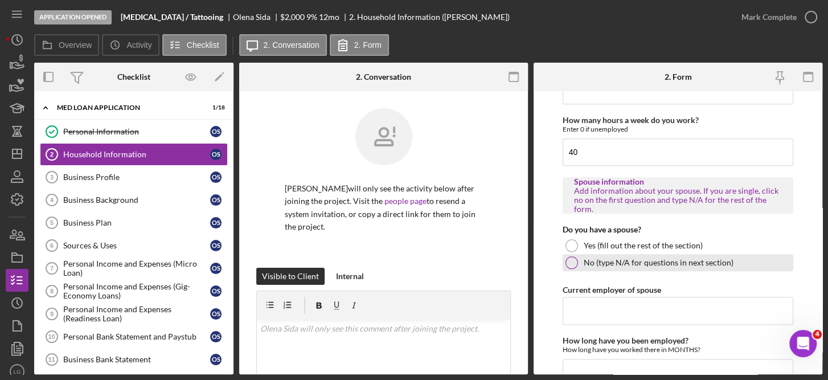
click at [597, 258] on label "No (type N/A for questions in next section)" at bounding box center [658, 262] width 150 height 9
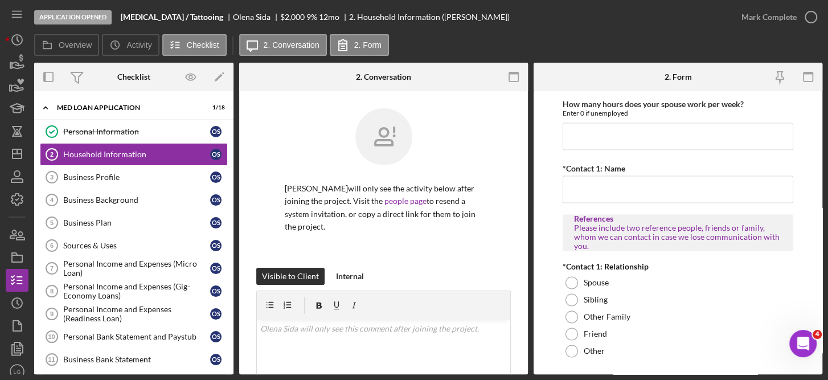
scroll to position [1198, 0]
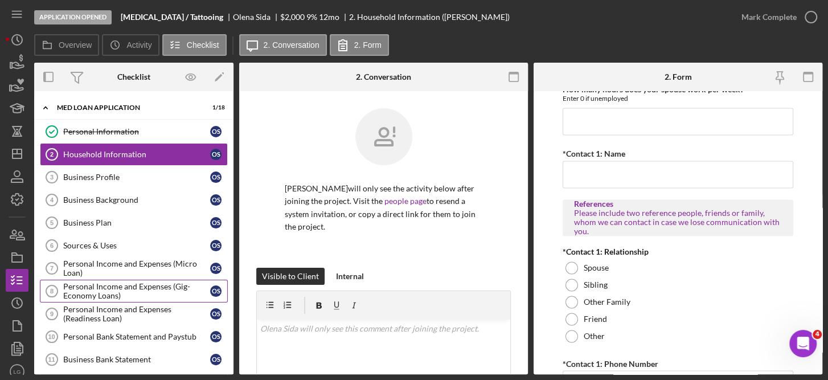
click at [186, 282] on div "Personal Income and Expenses (Gig-Economy Loans)" at bounding box center [136, 291] width 147 height 18
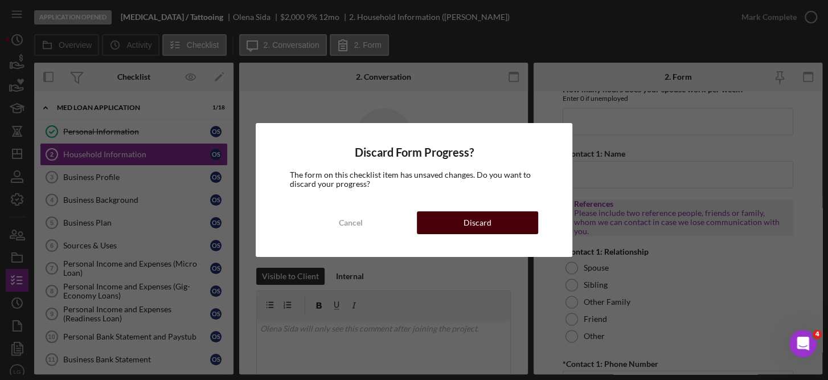
click at [488, 223] on div "Discard" at bounding box center [477, 222] width 28 height 23
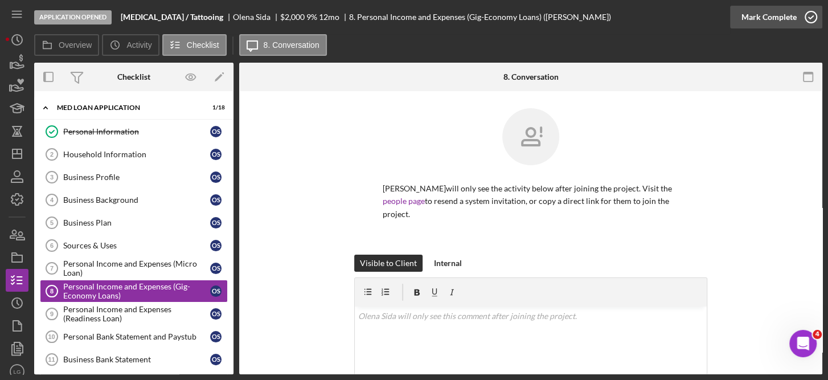
click at [808, 18] on icon "button" at bounding box center [810, 17] width 28 height 28
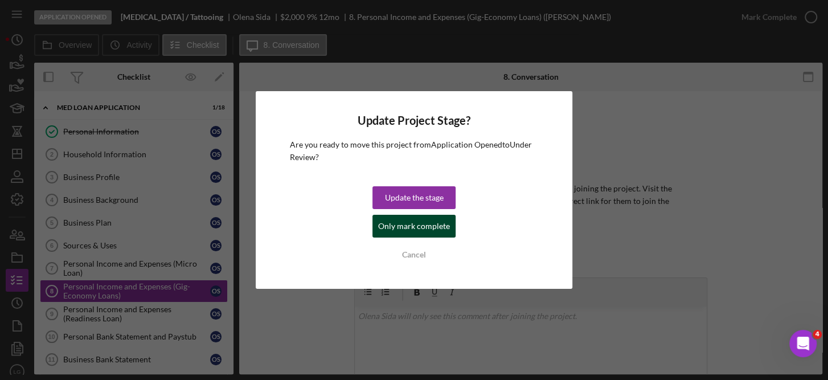
click at [416, 230] on div "Only mark complete" at bounding box center [414, 226] width 72 height 23
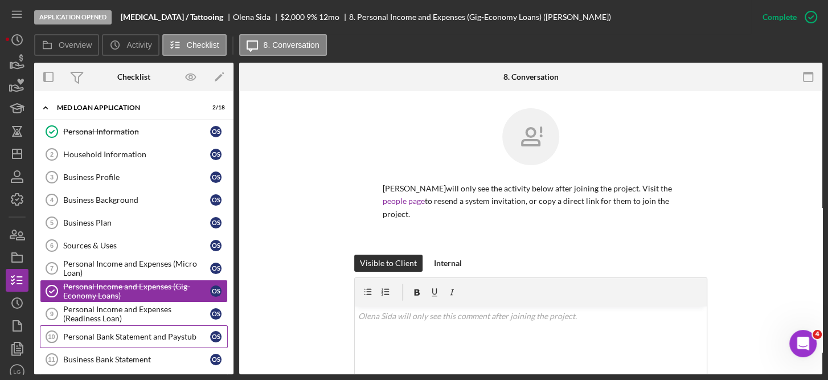
click at [120, 335] on div "Personal Bank Statement and Paystub" at bounding box center [136, 336] width 147 height 9
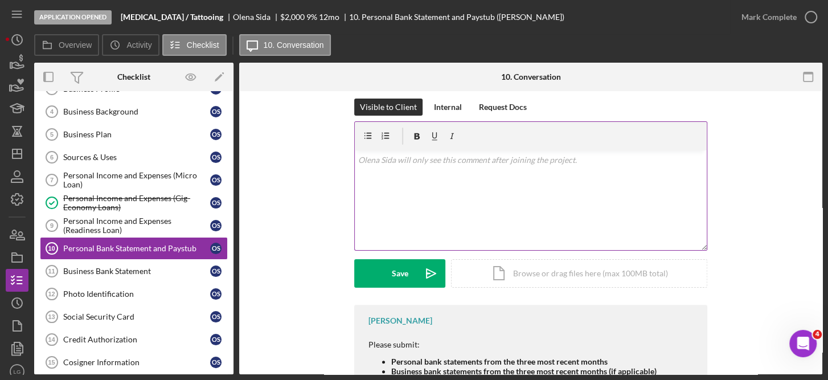
scroll to position [147, 0]
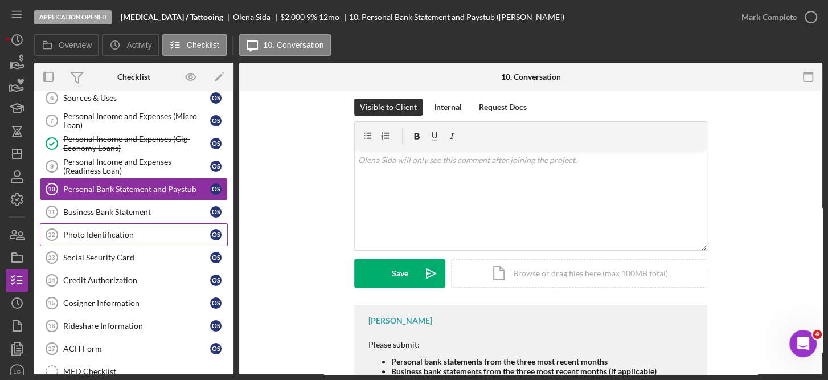
click at [114, 232] on div "Photo Identification" at bounding box center [136, 234] width 147 height 9
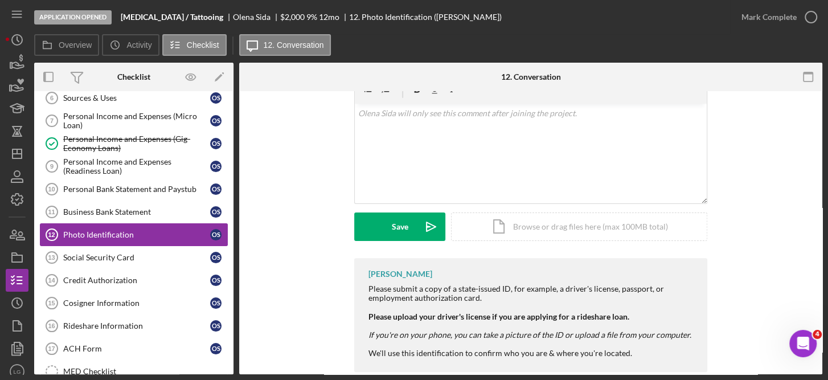
scroll to position [210, 0]
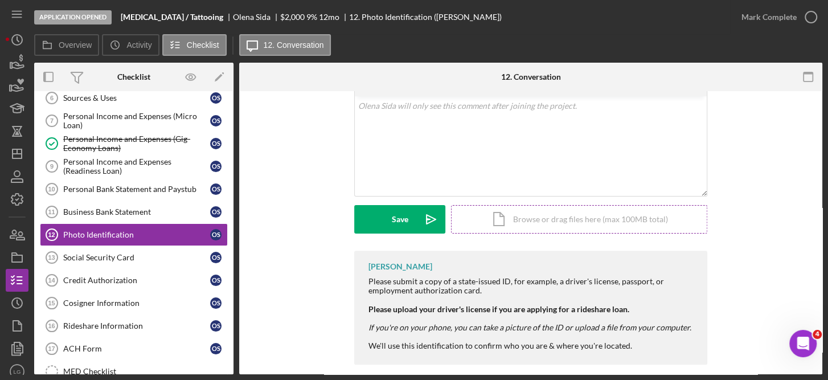
click at [550, 205] on div "Icon/Document Browse or drag files here (max 100MB total) Tap to choose files o…" at bounding box center [579, 219] width 256 height 28
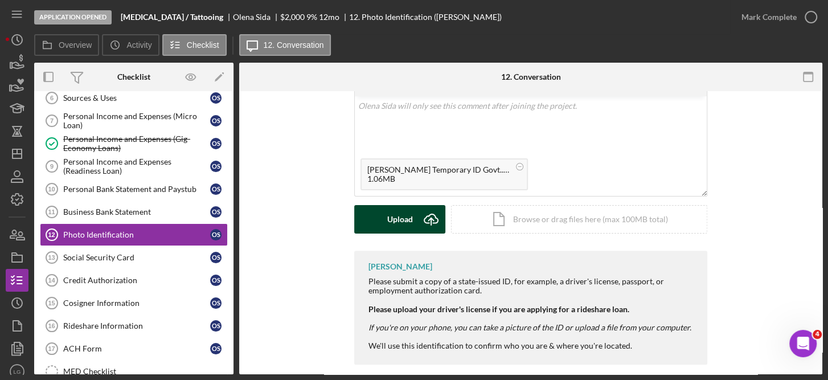
click at [406, 205] on div "Upload" at bounding box center [400, 219] width 26 height 28
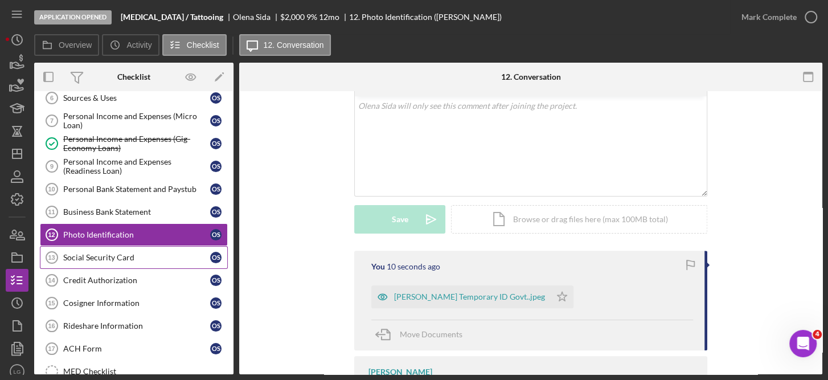
click at [129, 253] on div "Social Security Card" at bounding box center [136, 257] width 147 height 9
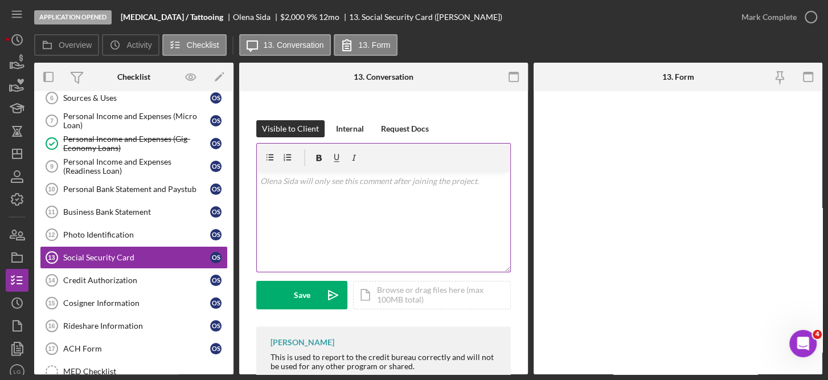
scroll to position [148, 0]
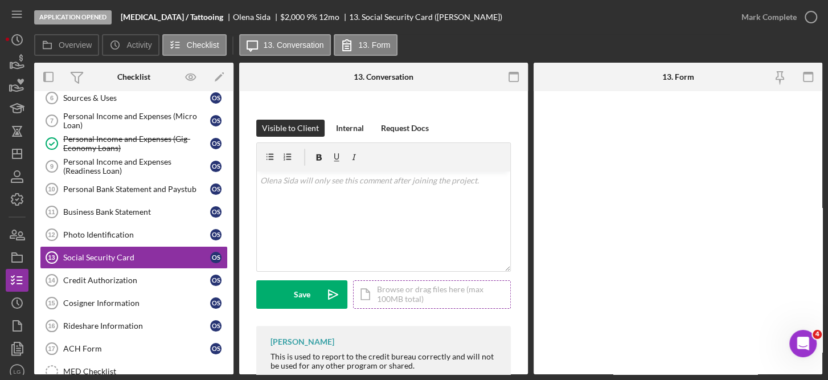
click at [405, 291] on div "Icon/Document Browse or drag files here (max 100MB total) Tap to choose files o…" at bounding box center [432, 294] width 158 height 28
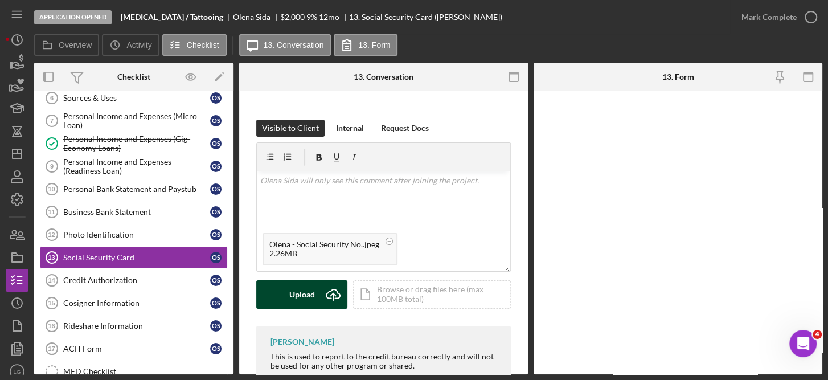
click at [312, 294] on div "Upload" at bounding box center [302, 294] width 26 height 28
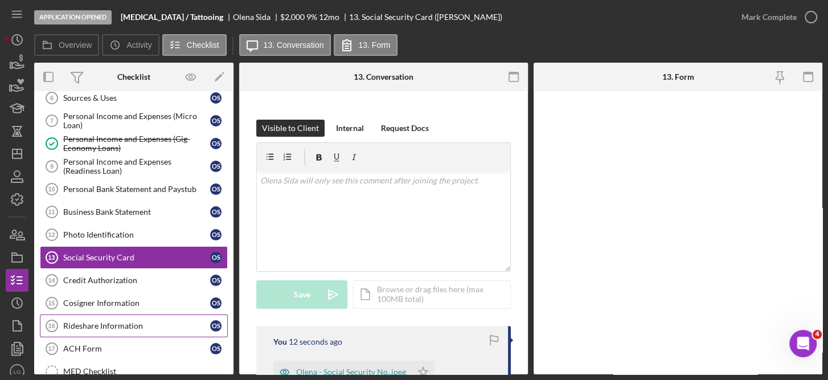
click at [97, 321] on div "Rideshare Information" at bounding box center [136, 325] width 147 height 9
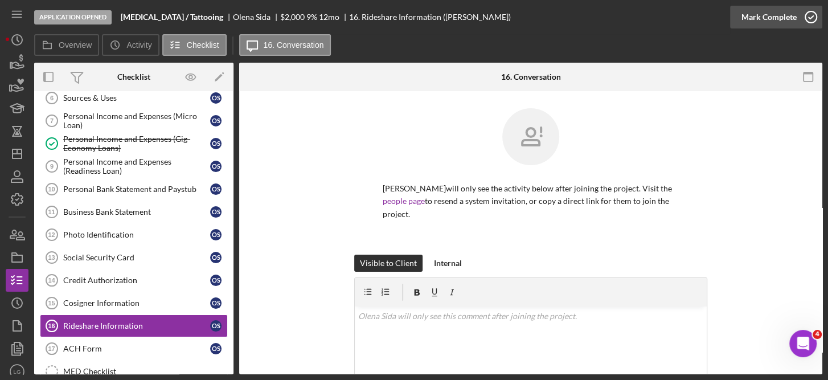
click at [810, 14] on icon "button" at bounding box center [810, 17] width 28 height 28
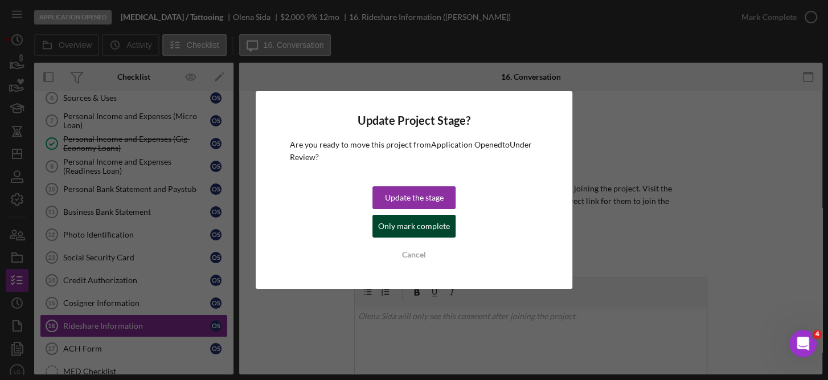
click at [429, 229] on div "Only mark complete" at bounding box center [414, 226] width 72 height 23
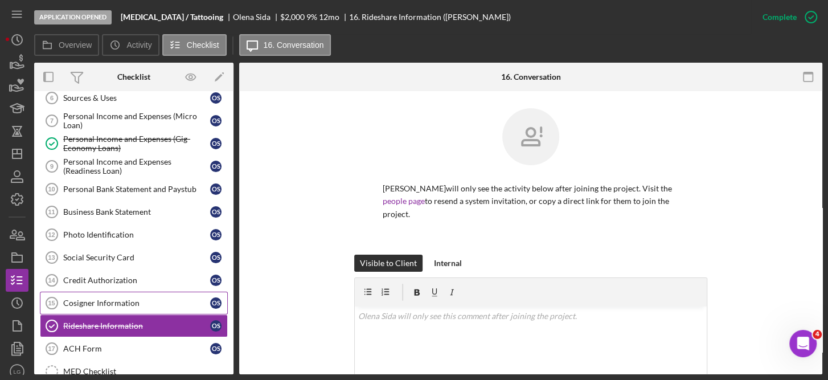
click at [112, 298] on div "Cosigner Information" at bounding box center [136, 302] width 147 height 9
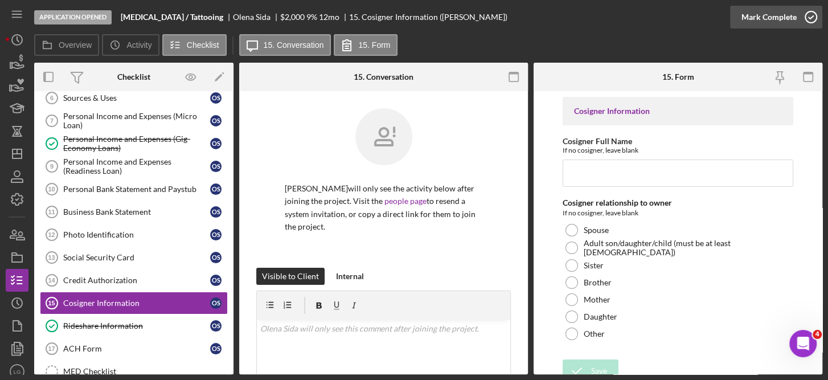
click at [803, 17] on icon "button" at bounding box center [810, 17] width 28 height 28
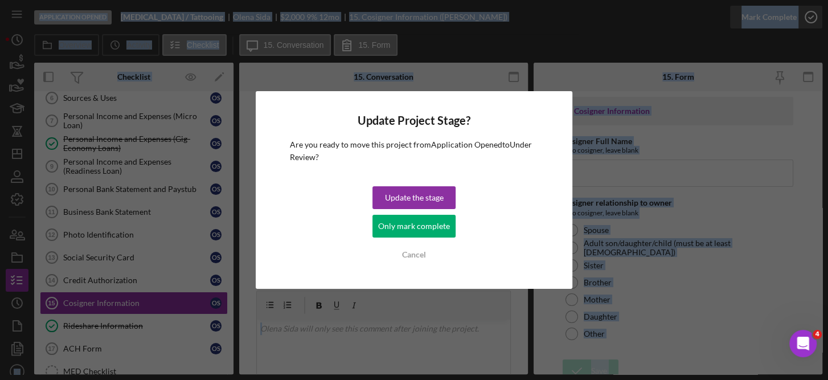
click at [803, 17] on div "Update Project Stage? Are you ready to move this project from Application Opene…" at bounding box center [414, 190] width 828 height 380
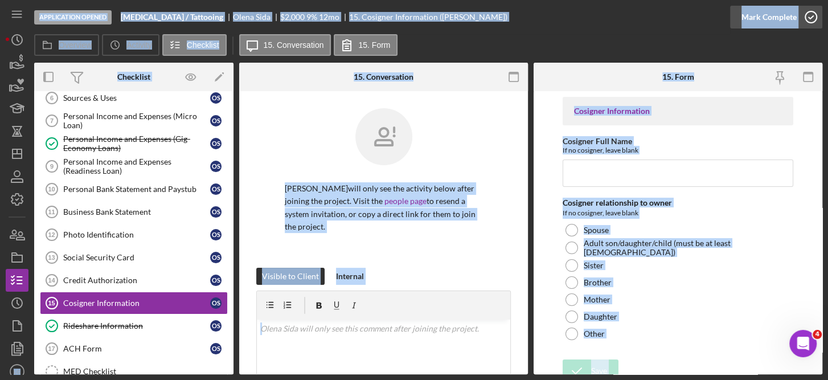
click at [809, 16] on icon "button" at bounding box center [810, 17] width 28 height 28
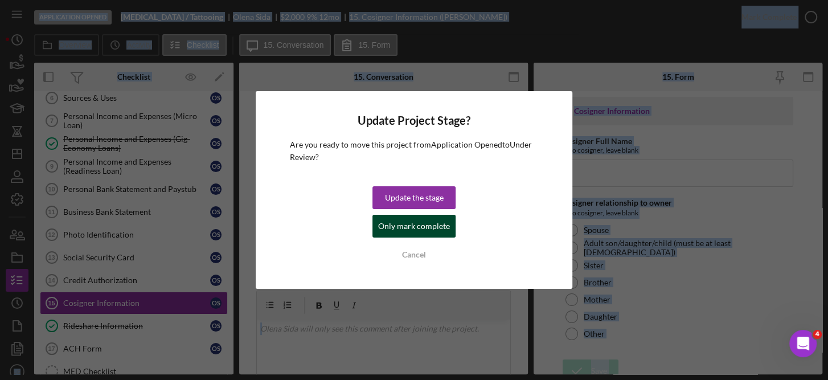
click at [408, 223] on div "Only mark complete" at bounding box center [414, 226] width 72 height 23
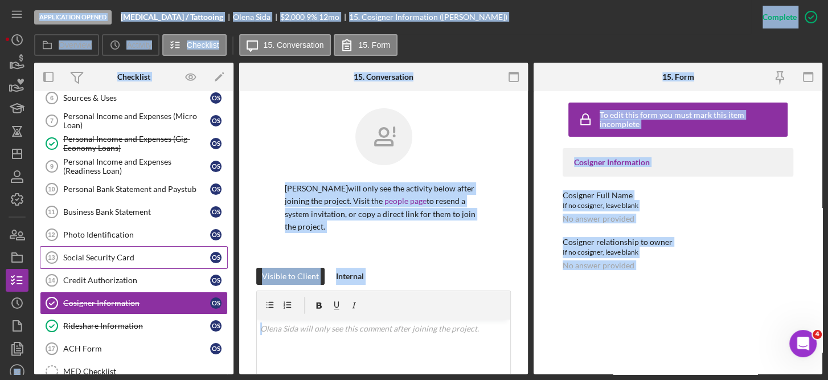
click at [120, 253] on div "Social Security Card" at bounding box center [136, 257] width 147 height 9
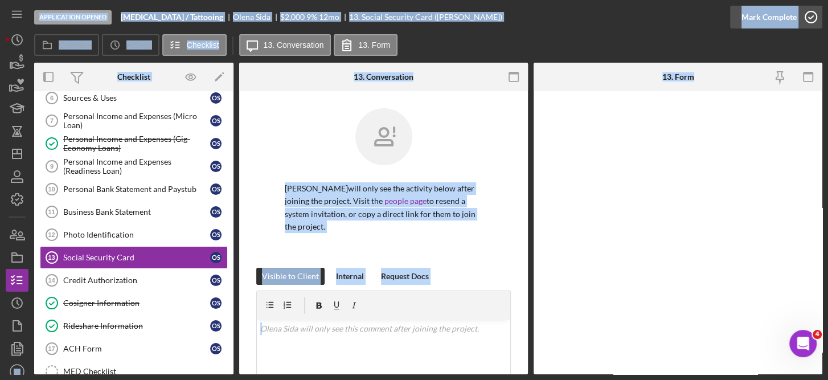
click at [808, 17] on icon "button" at bounding box center [810, 17] width 28 height 28
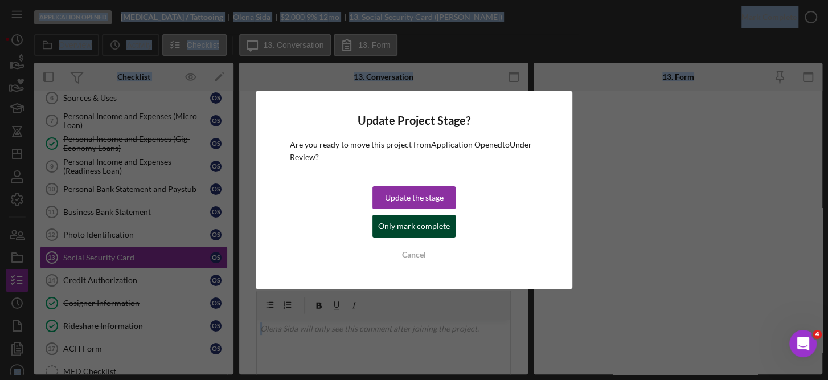
click at [442, 235] on div "Only mark complete" at bounding box center [414, 226] width 72 height 23
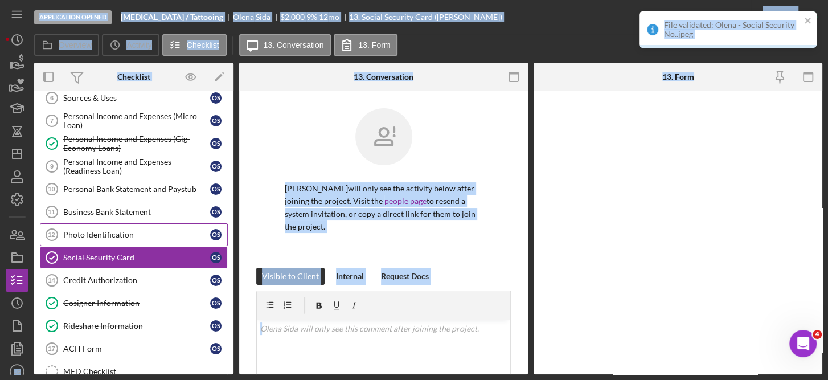
click at [139, 235] on div "Photo Identification" at bounding box center [136, 234] width 147 height 9
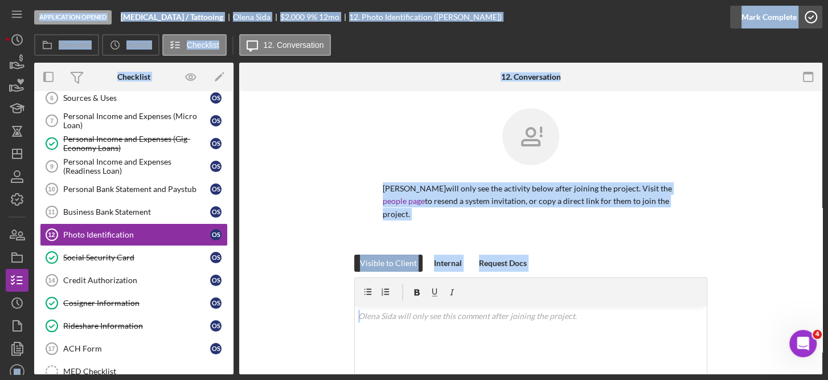
click at [808, 13] on icon "button" at bounding box center [810, 17] width 28 height 28
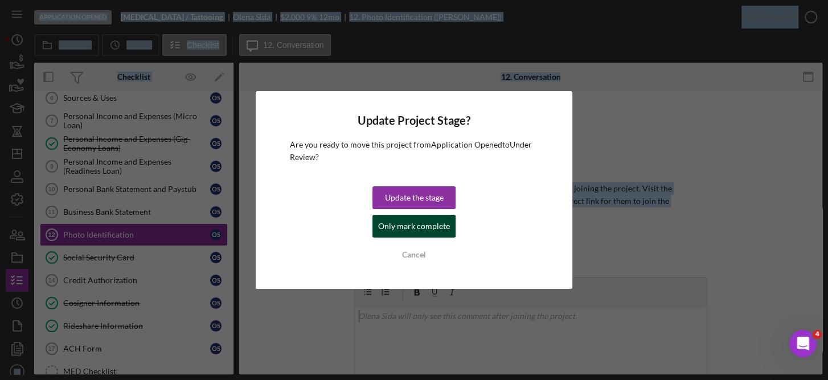
click at [445, 235] on div "Only mark complete" at bounding box center [414, 226] width 72 height 23
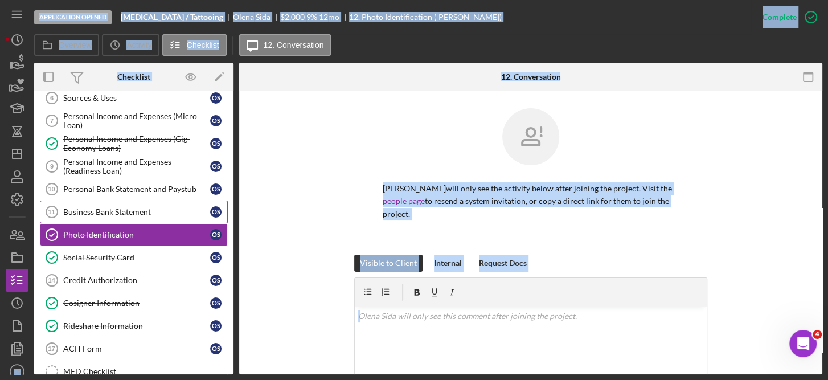
click at [143, 208] on div "Business Bank Statement" at bounding box center [136, 211] width 147 height 9
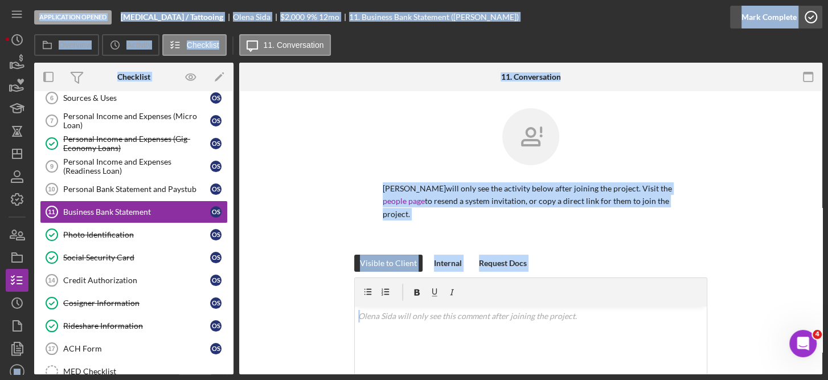
click at [816, 16] on circle "button" at bounding box center [810, 16] width 11 height 11
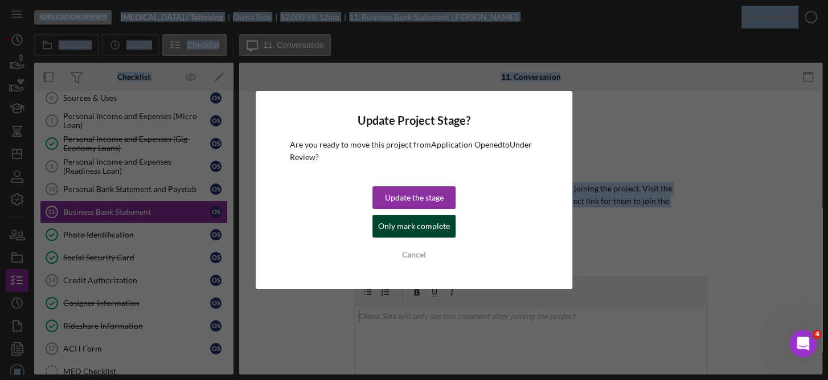
click at [397, 223] on div "Only mark complete" at bounding box center [414, 226] width 72 height 23
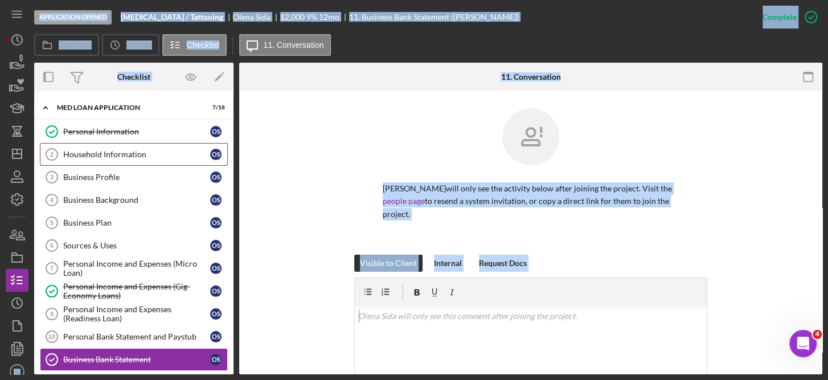
click at [121, 152] on div "Household Information" at bounding box center [136, 154] width 147 height 9
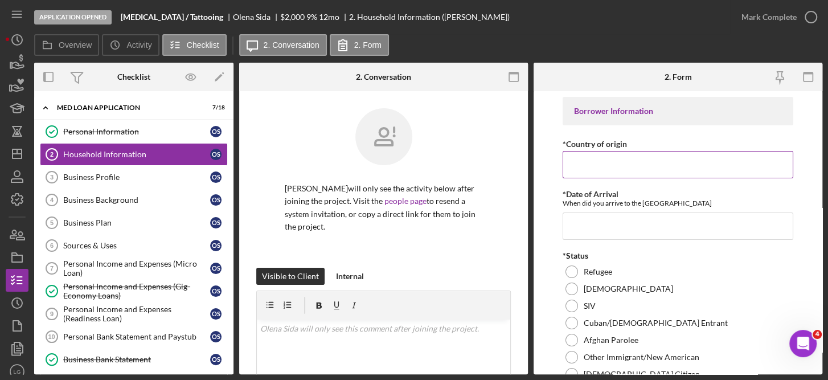
click at [585, 162] on input "*Country of origin" at bounding box center [677, 164] width 231 height 27
type input "[GEOGRAPHIC_DATA]"
type input "2"
type input "1"
type input "0"
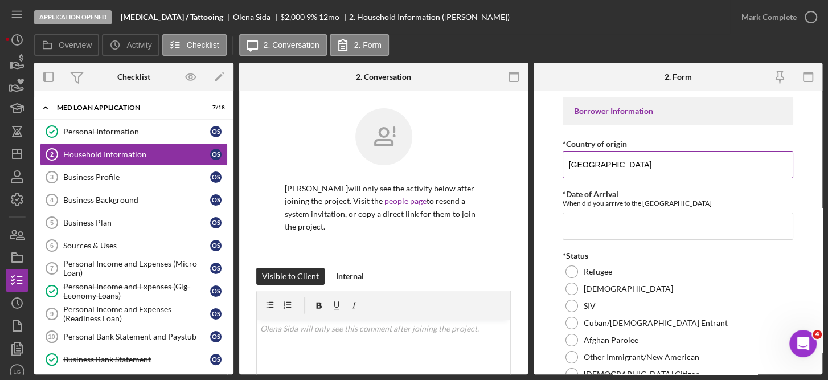
type input "40"
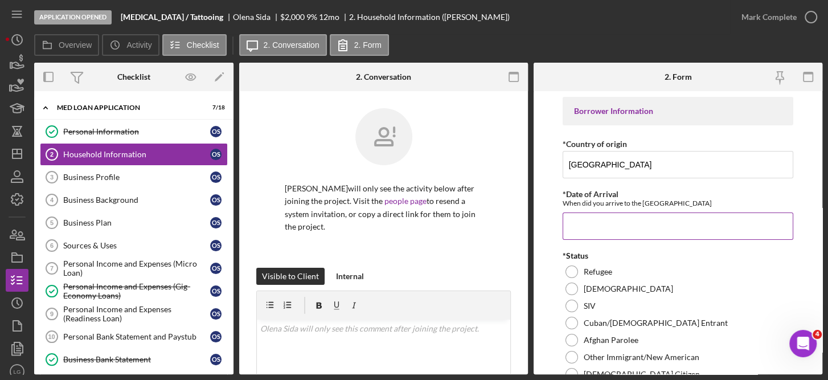
click at [607, 223] on input "*Date of Arrival" at bounding box center [677, 225] width 231 height 27
click at [587, 227] on input "*Date of Arrival" at bounding box center [677, 225] width 231 height 27
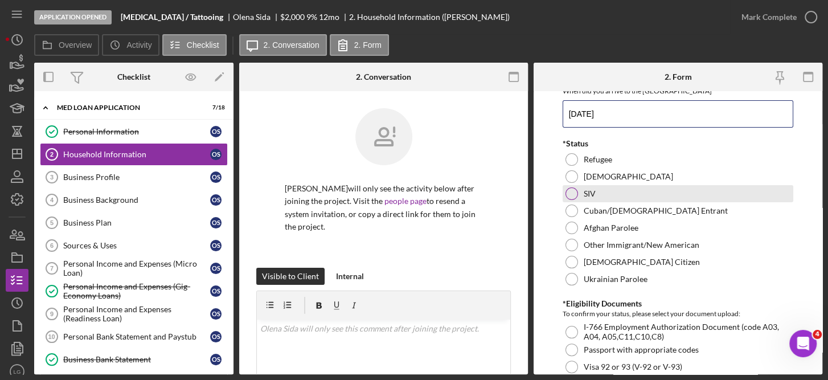
scroll to position [119, 0]
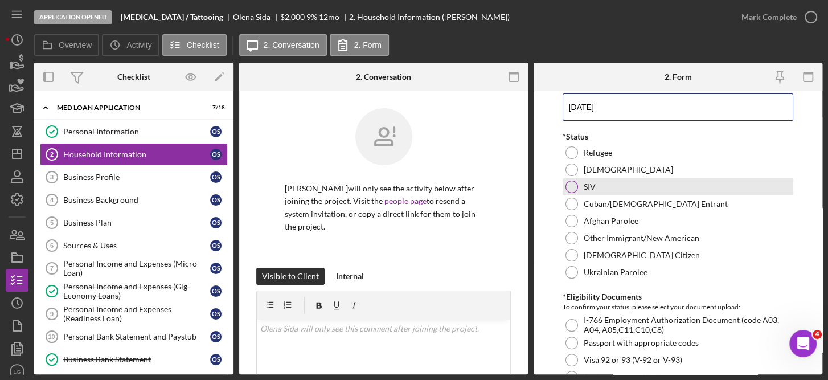
type input "[DATE]"
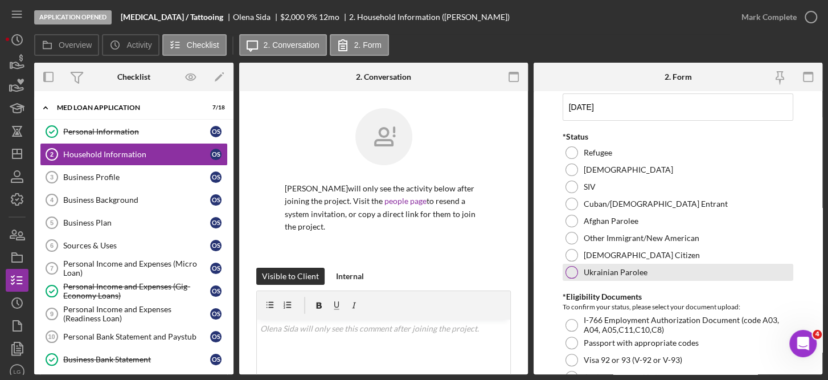
click at [638, 277] on div "Ukrainian Parolee" at bounding box center [677, 272] width 231 height 17
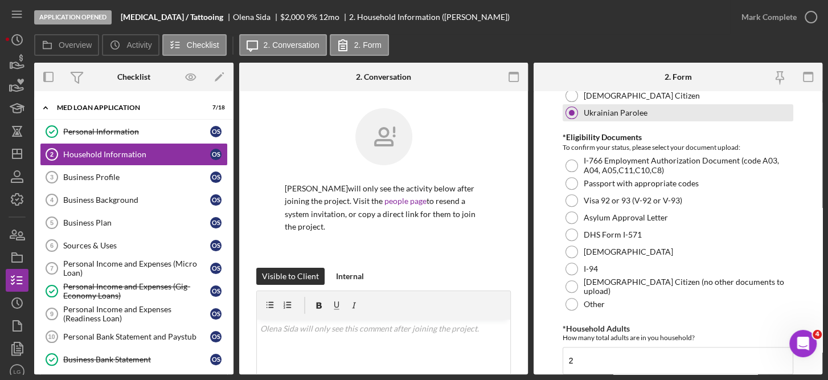
scroll to position [280, 0]
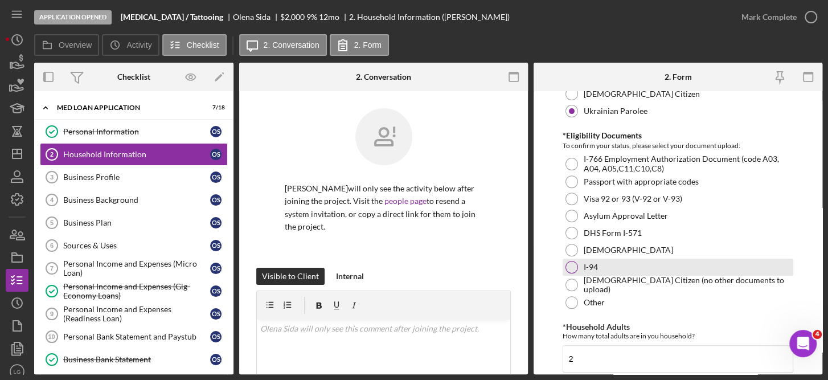
click at [592, 265] on label "I-94" at bounding box center [590, 266] width 14 height 9
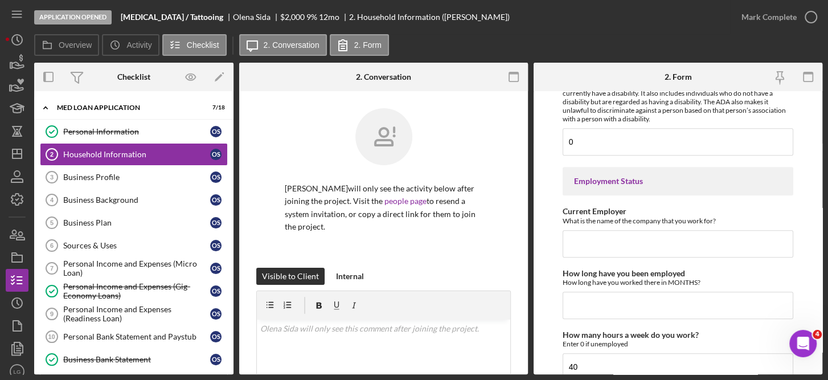
scroll to position [673, 0]
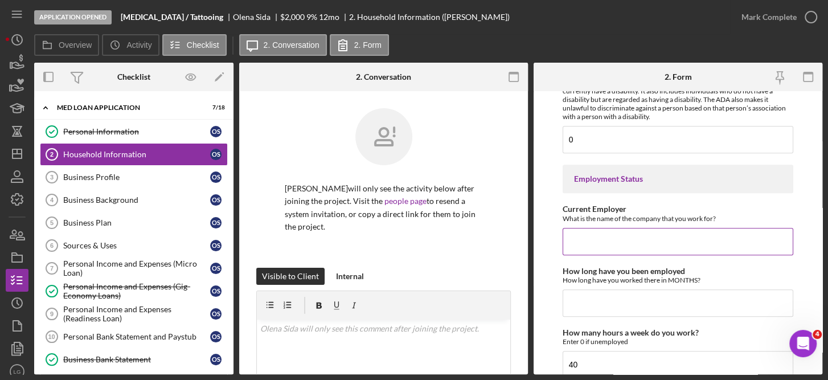
click at [704, 241] on input "Current Employer" at bounding box center [677, 241] width 231 height 27
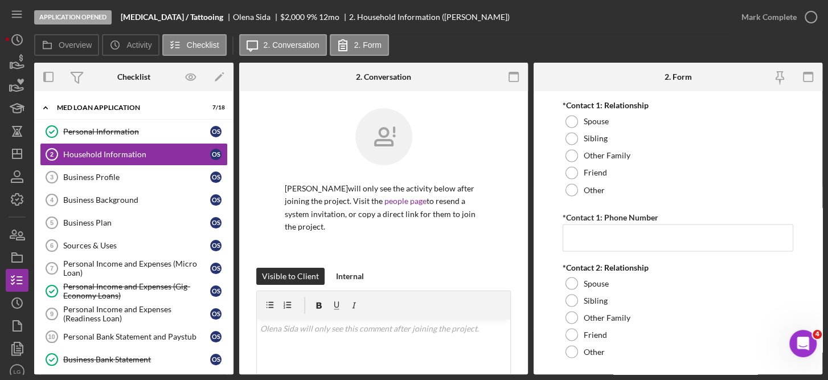
scroll to position [1486, 0]
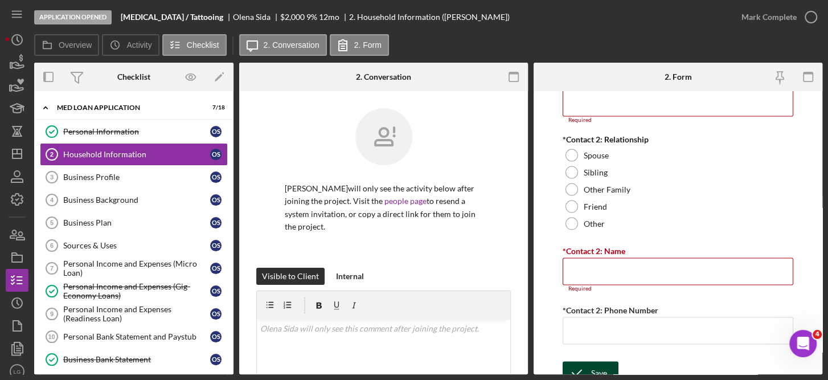
click at [600, 361] on div "Save" at bounding box center [599, 372] width 16 height 23
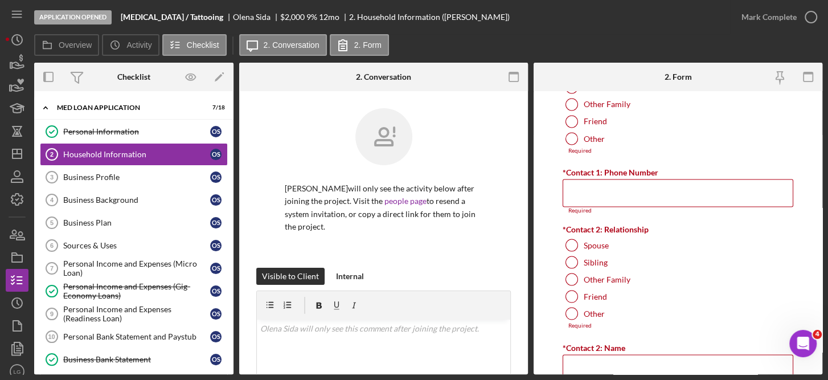
scroll to position [1249, 0]
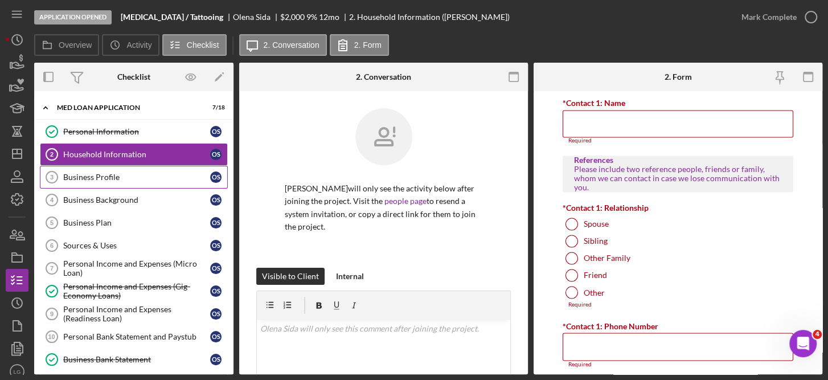
click at [108, 177] on div "Business Profile" at bounding box center [136, 176] width 147 height 9
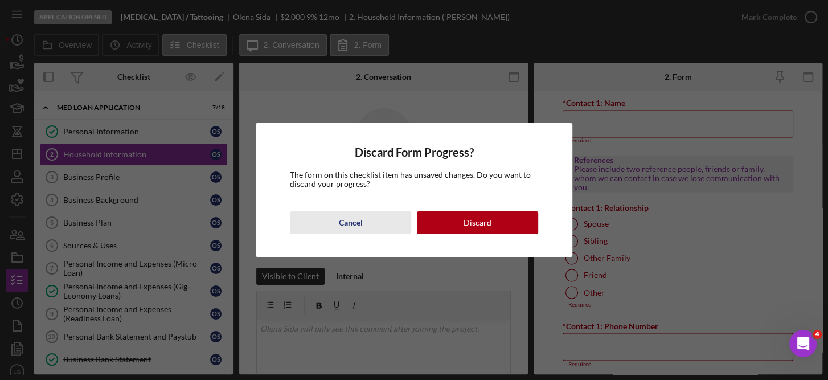
click at [359, 224] on div "Cancel" at bounding box center [350, 222] width 24 height 23
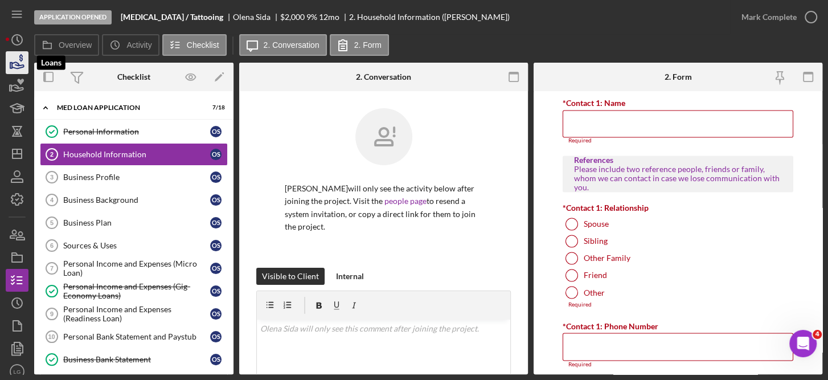
click at [15, 63] on icon "button" at bounding box center [18, 65] width 12 height 6
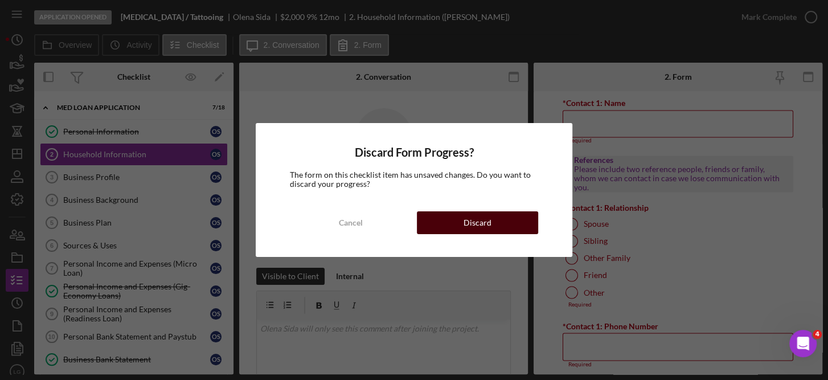
click at [466, 216] on div "Discard" at bounding box center [477, 222] width 28 height 23
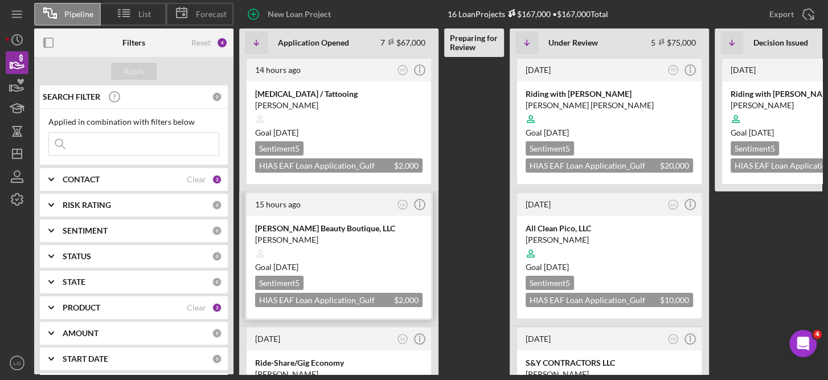
click at [377, 231] on div "[PERSON_NAME] Beauty Boutique, LLC" at bounding box center [338, 228] width 167 height 11
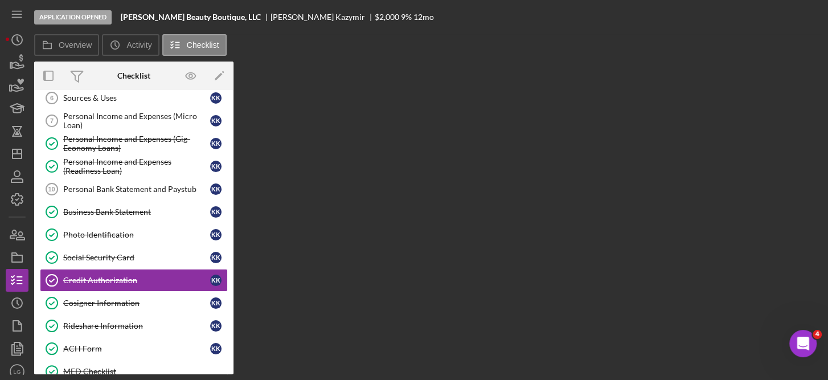
scroll to position [191, 0]
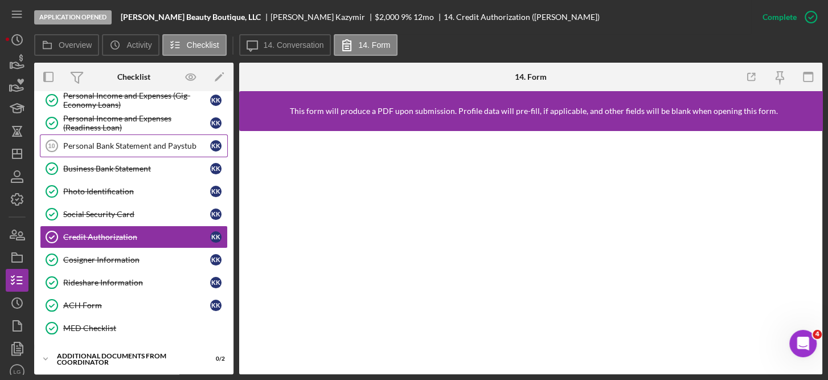
click at [138, 143] on div "Personal Bank Statement and Paystub" at bounding box center [136, 145] width 147 height 9
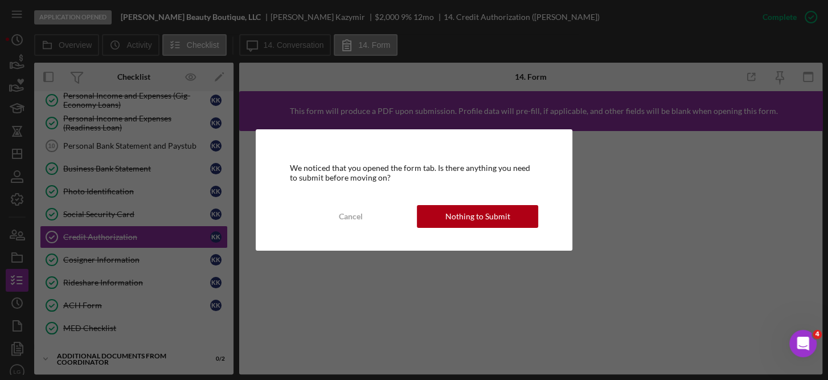
click at [655, 186] on div "We noticed that you opened the form tab. Is there anything you need to submit b…" at bounding box center [414, 190] width 828 height 380
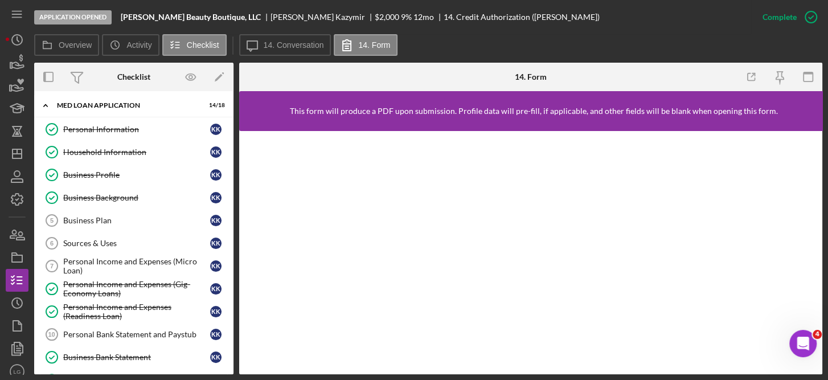
scroll to position [0, 0]
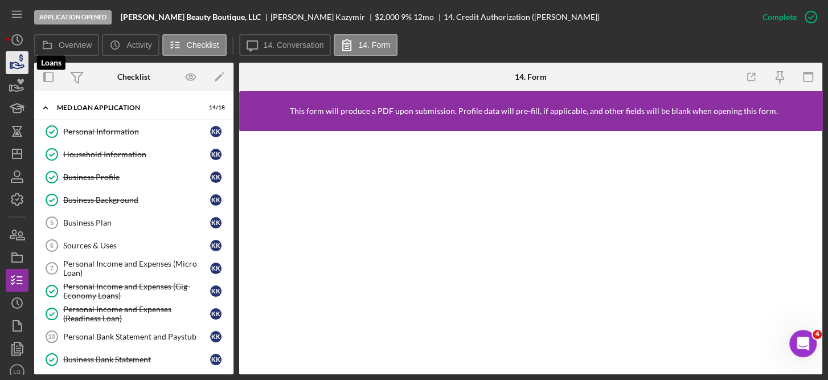
click at [15, 60] on icon "button" at bounding box center [17, 62] width 28 height 28
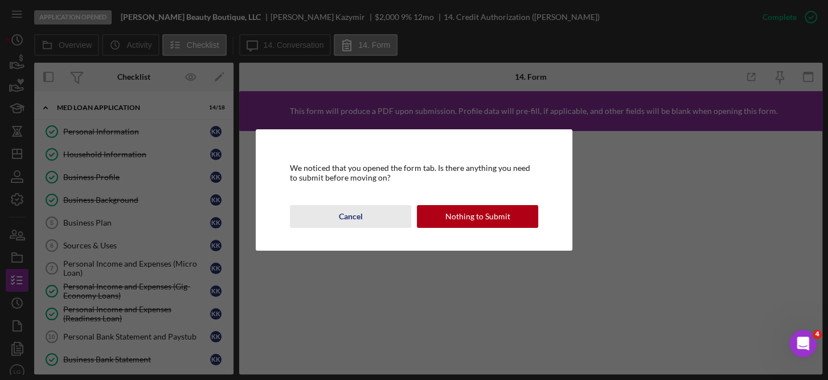
click at [342, 216] on div "Cancel" at bounding box center [350, 216] width 24 height 23
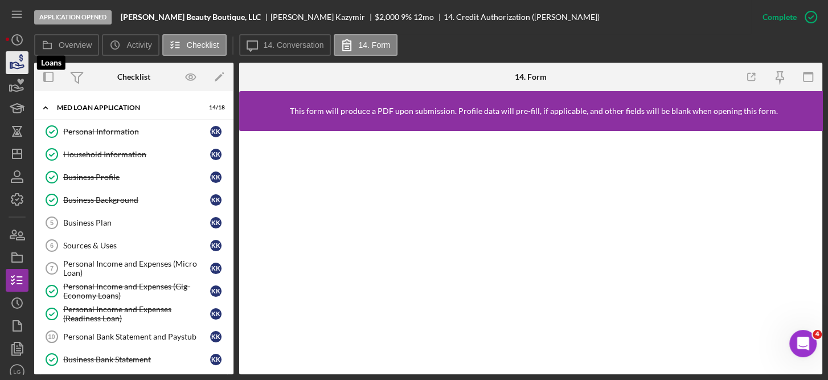
click at [11, 63] on polygon "button" at bounding box center [11, 66] width 2 height 6
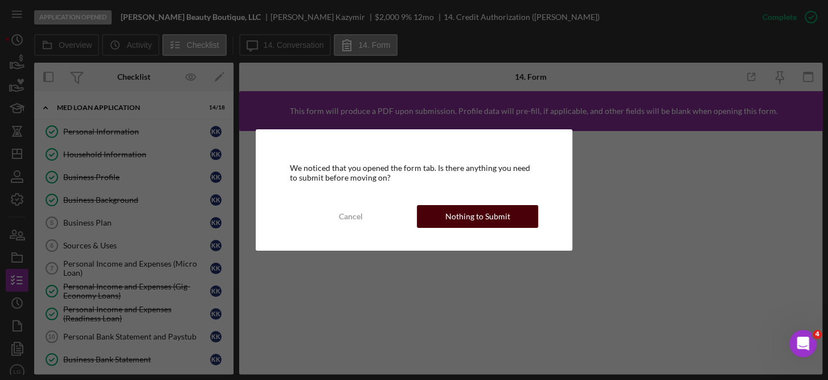
click at [480, 209] on div "Nothing to Submit" at bounding box center [477, 216] width 65 height 23
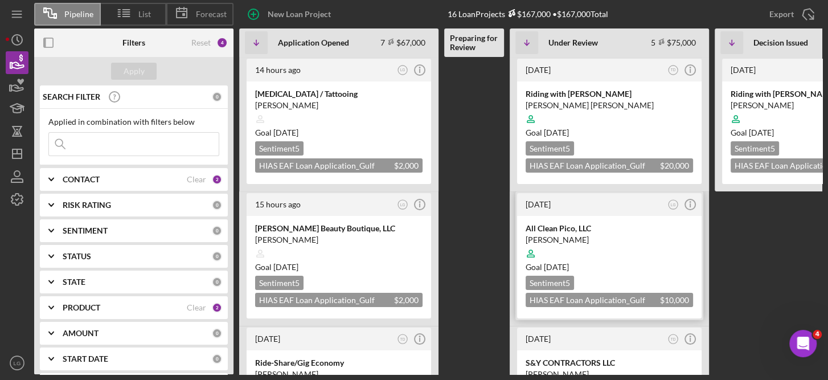
click at [626, 257] on div at bounding box center [608, 253] width 167 height 22
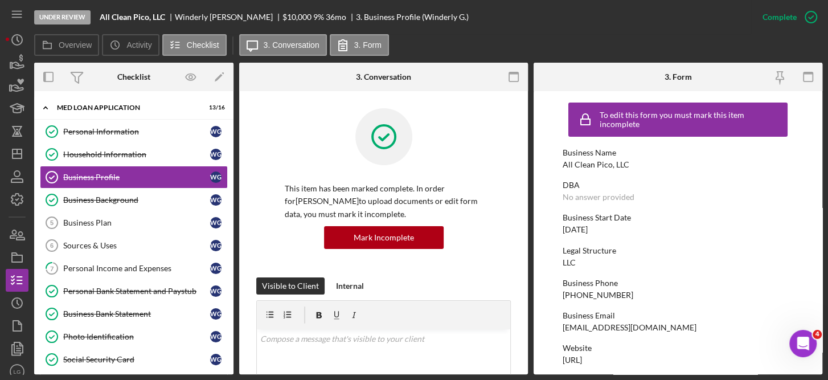
click at [229, 288] on div "Personal Information Personal Information W G Household Information Household I…" at bounding box center [133, 305] width 199 height 370
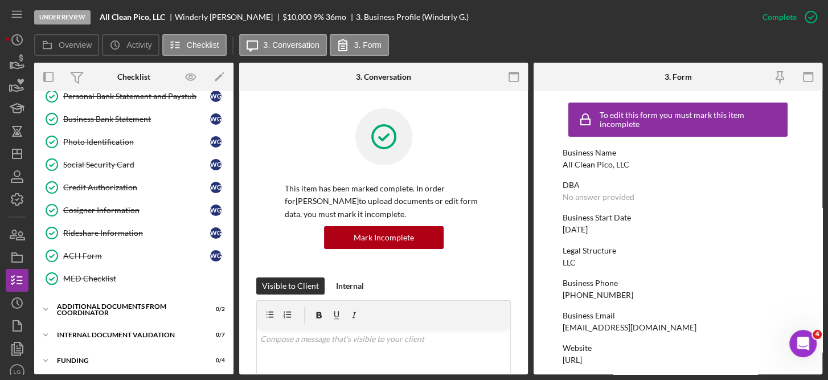
scroll to position [192, 0]
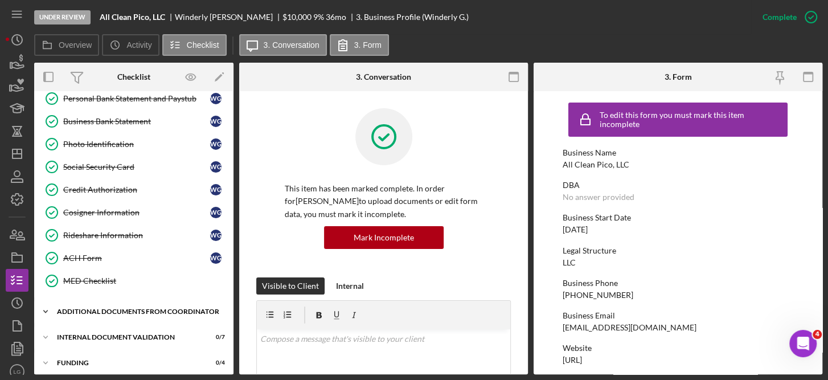
click at [124, 308] on div "Additional Documents from Coordinator" at bounding box center [138, 311] width 162 height 7
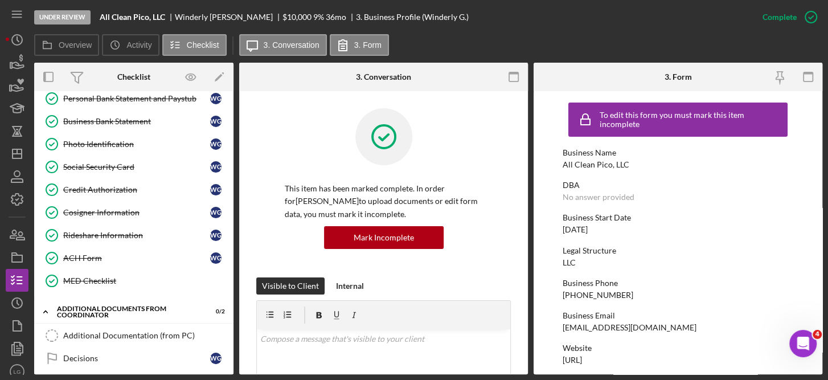
click at [479, 144] on div at bounding box center [384, 145] width 198 height 74
click at [479, 290] on div "Visible to Client Internal" at bounding box center [383, 285] width 254 height 17
click at [127, 306] on div "Additional Documents from Coordinator" at bounding box center [126, 311] width 139 height 13
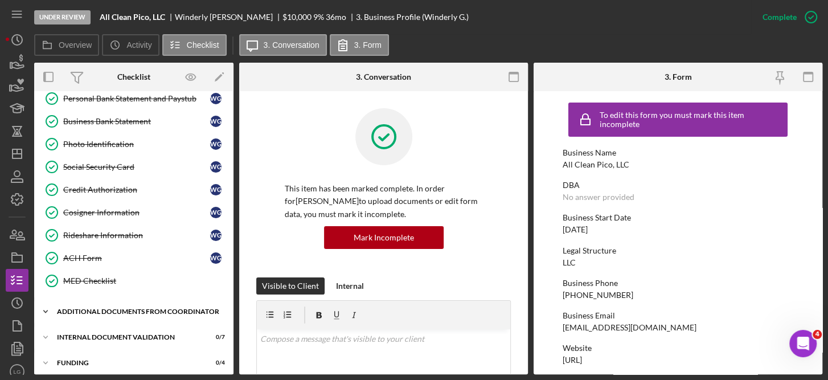
click at [116, 308] on div "Additional Documents from Coordinator" at bounding box center [138, 311] width 162 height 7
click at [816, 283] on form "To edit this form you must mark this item incomplete Business Name All Clean Pi…" at bounding box center [677, 232] width 289 height 283
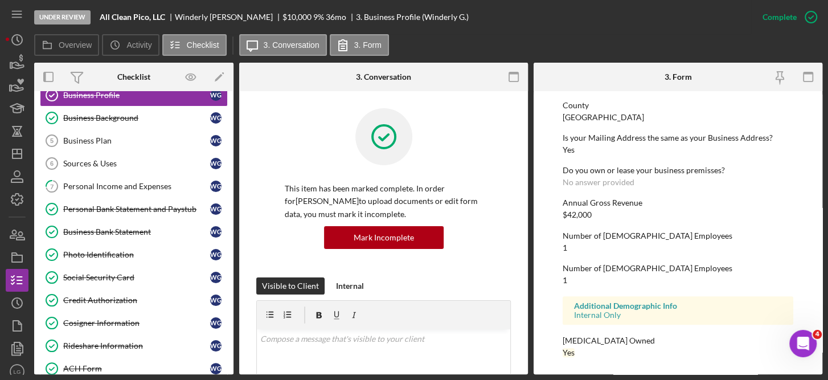
scroll to position [0, 0]
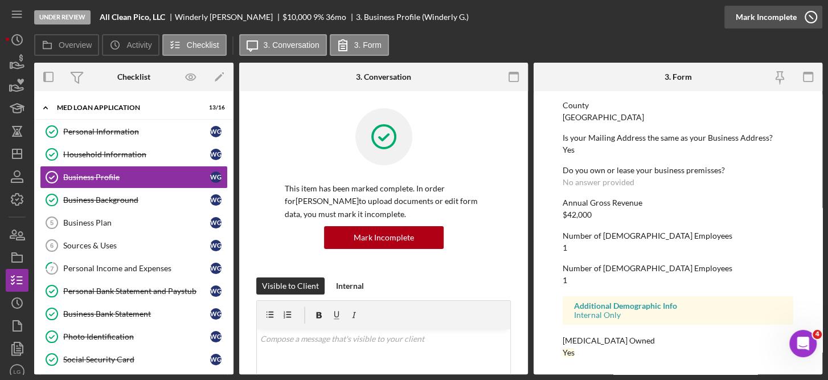
click at [811, 13] on icon "button" at bounding box center [810, 17] width 28 height 28
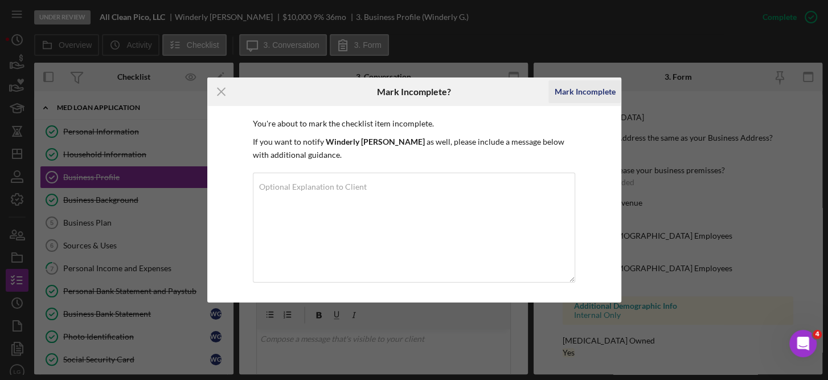
click at [595, 94] on div "Mark Incomplete" at bounding box center [584, 91] width 61 height 23
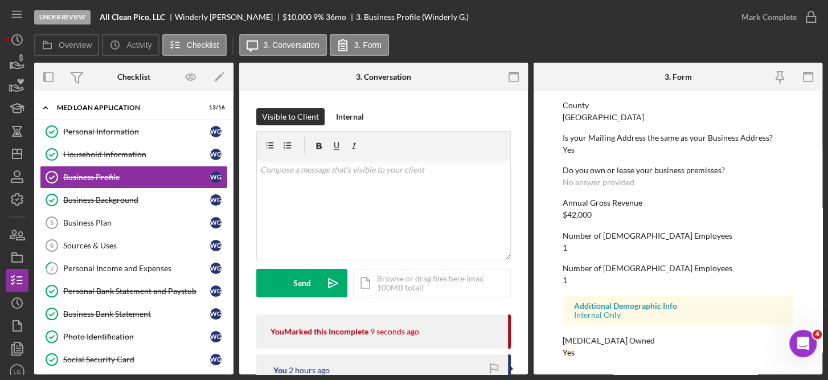
scroll to position [808, 0]
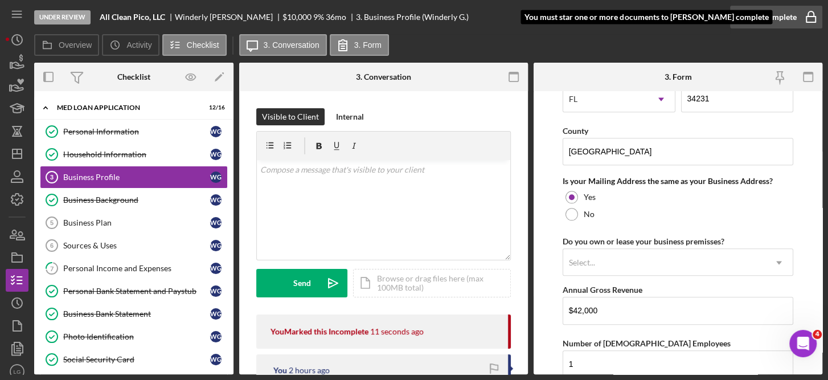
click at [810, 11] on icon "button" at bounding box center [811, 13] width 6 height 5
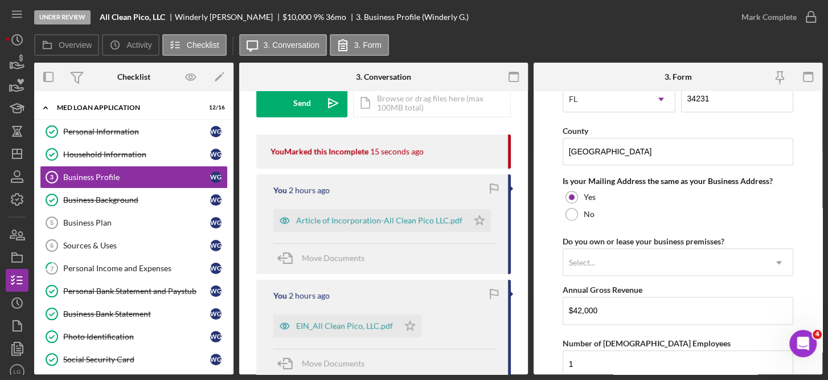
scroll to position [183, 0]
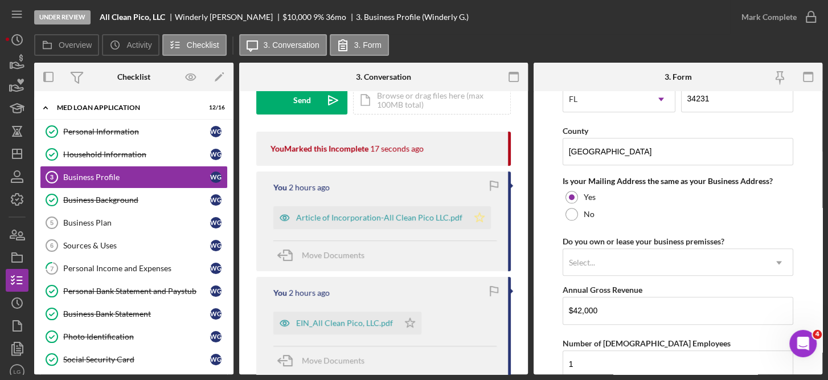
click at [475, 213] on polygon "button" at bounding box center [480, 216] width 10 height 9
click at [811, 11] on circle "button" at bounding box center [810, 16] width 11 height 11
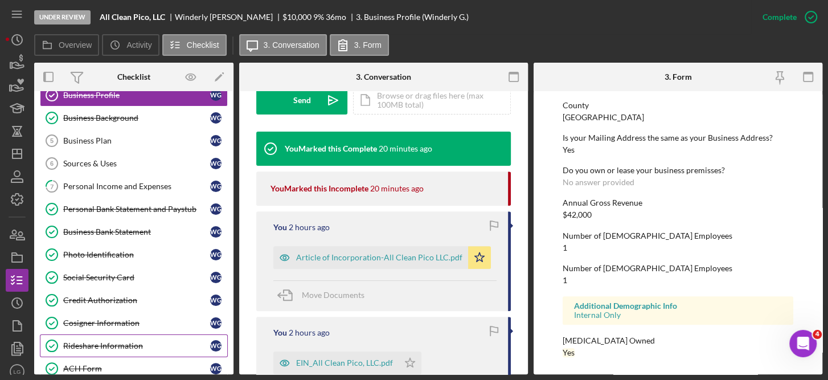
scroll to position [81, 0]
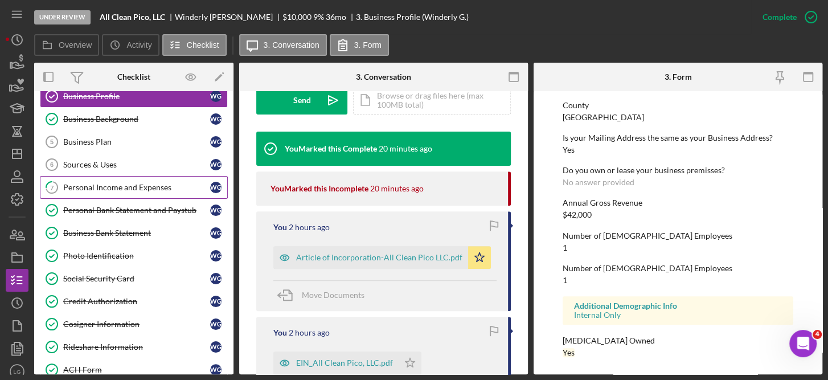
click at [157, 183] on div "Personal Income and Expenses" at bounding box center [136, 187] width 147 height 9
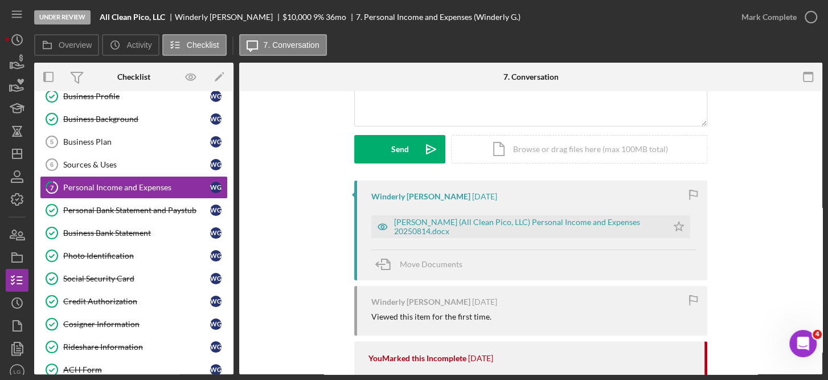
scroll to position [141, 0]
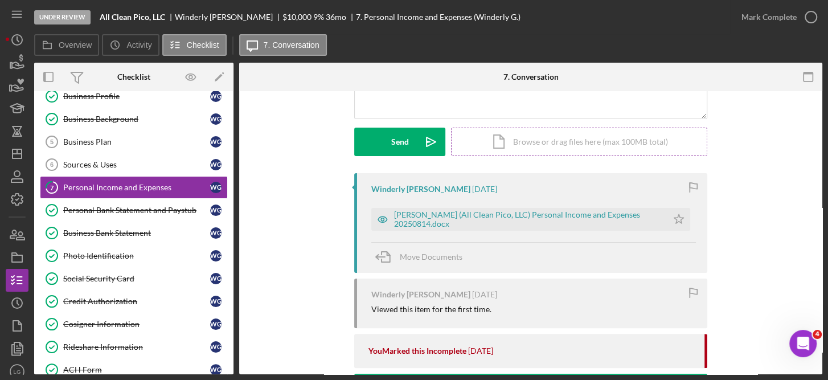
click at [559, 139] on div "Icon/Document Browse or drag files here (max 100MB total) Tap to choose files o…" at bounding box center [579, 141] width 256 height 28
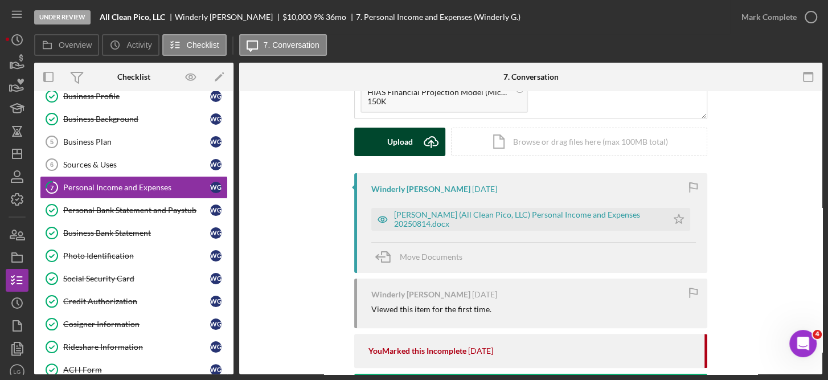
click at [421, 137] on icon "Icon/Upload" at bounding box center [431, 141] width 28 height 28
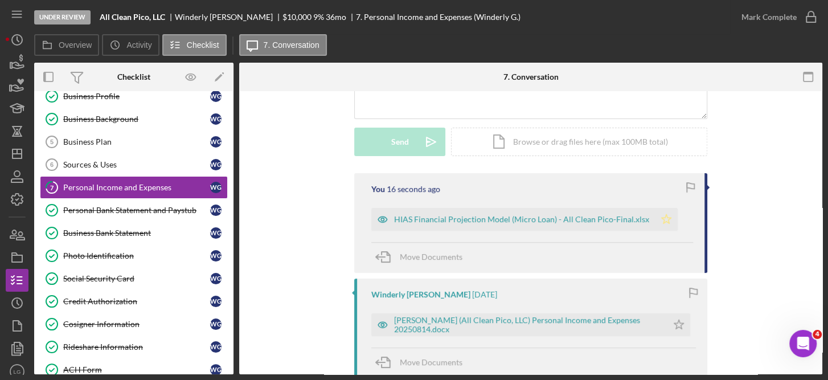
click at [657, 219] on icon "Icon/Star" at bounding box center [666, 219] width 23 height 23
click at [693, 287] on icon "button" at bounding box center [693, 293] width 26 height 26
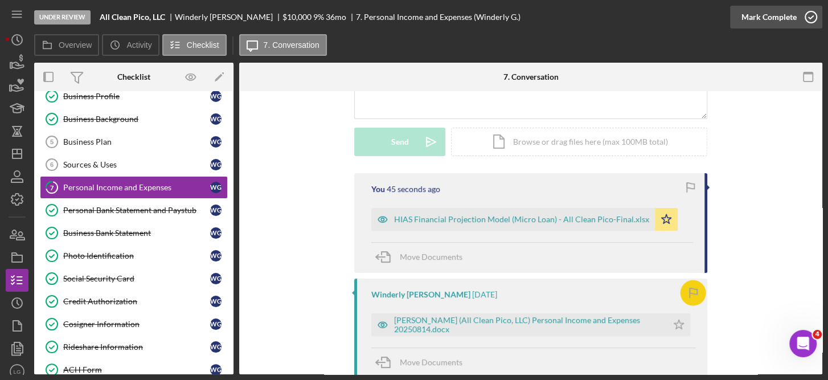
click at [812, 16] on icon "button" at bounding box center [810, 17] width 28 height 28
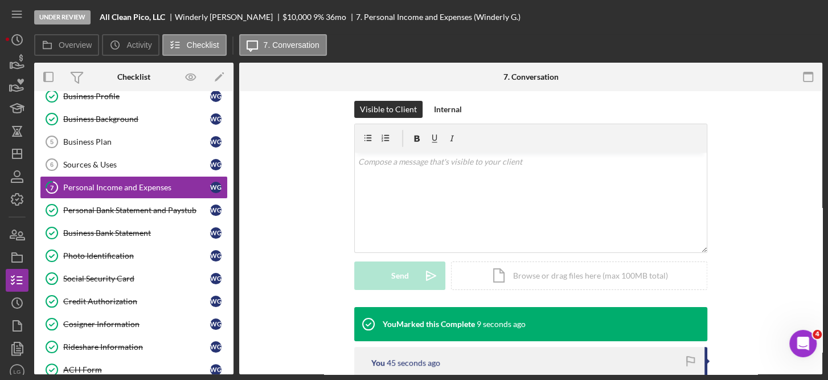
scroll to position [297, 0]
